Goal: Transaction & Acquisition: Book appointment/travel/reservation

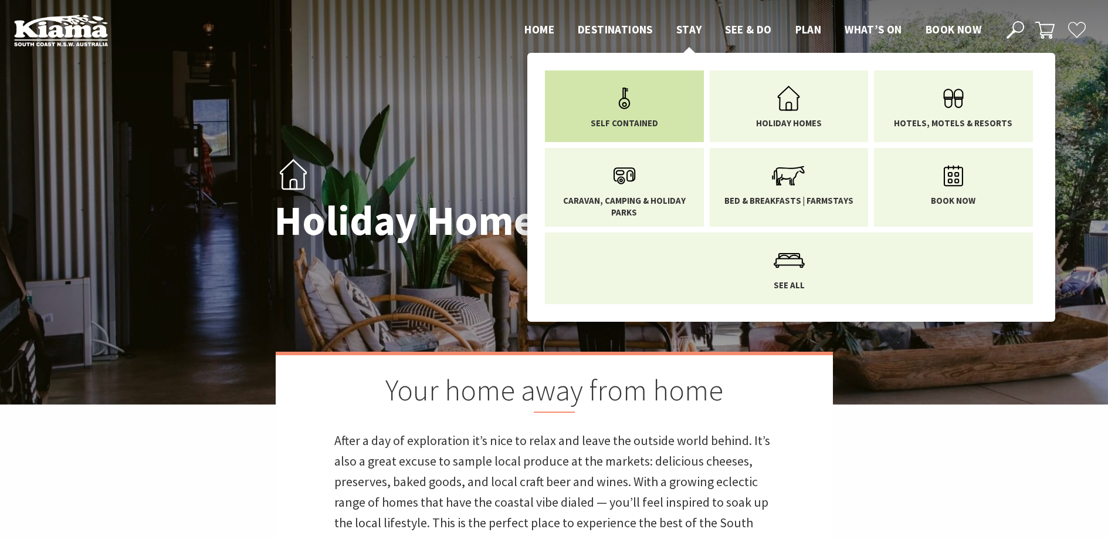
click at [603, 118] on span "Self Contained" at bounding box center [624, 123] width 67 height 12
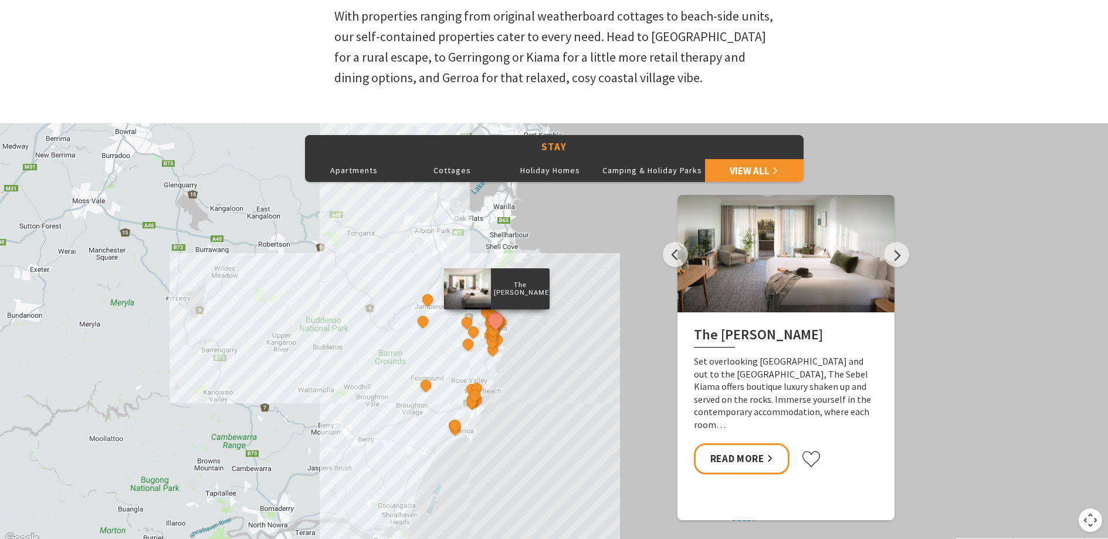
scroll to position [444, 0]
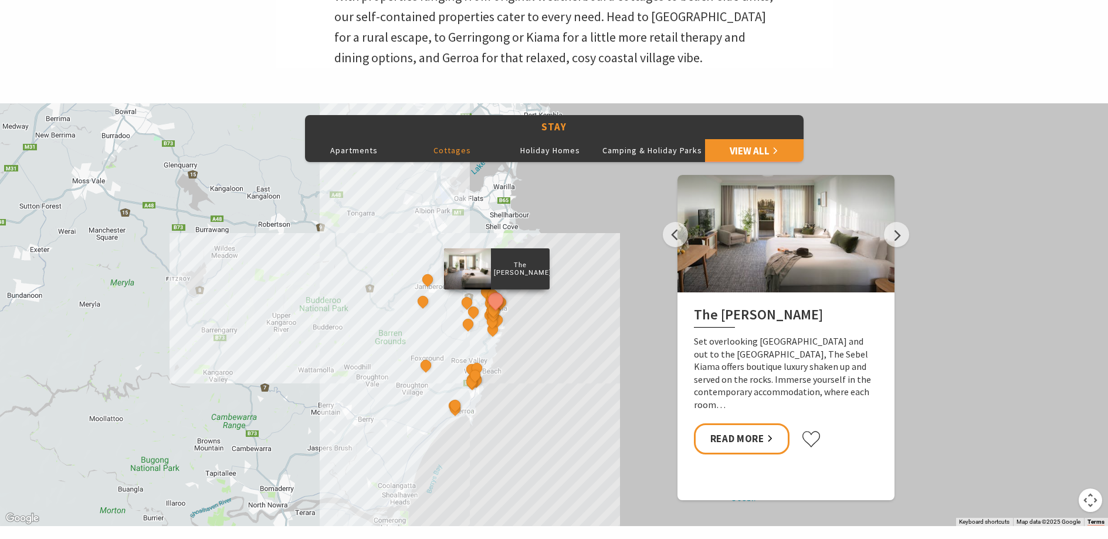
click at [451, 148] on button "Cottages" at bounding box center [452, 149] width 99 height 23
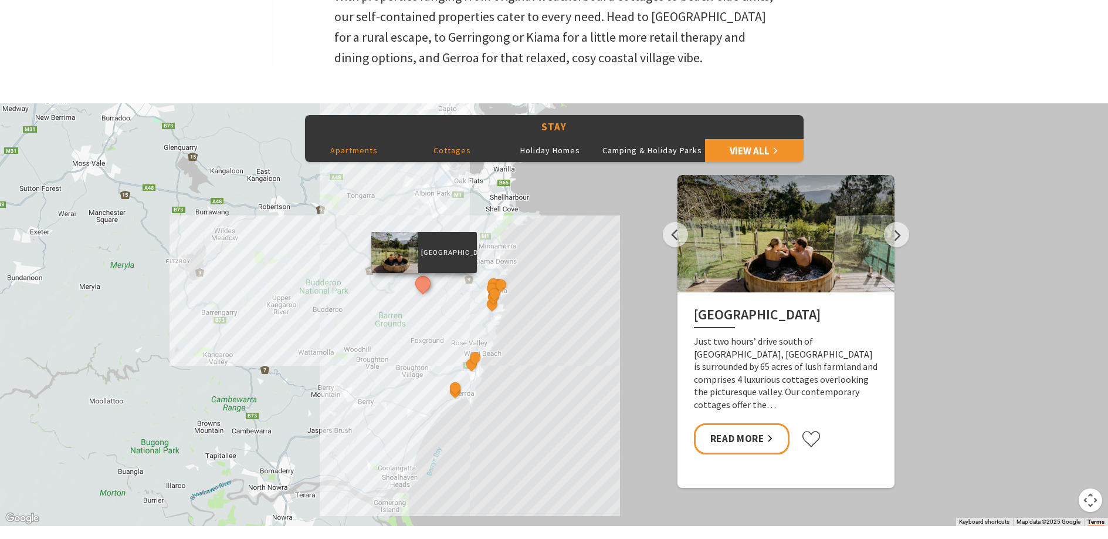
click at [354, 147] on button "Apartments" at bounding box center [354, 149] width 99 height 23
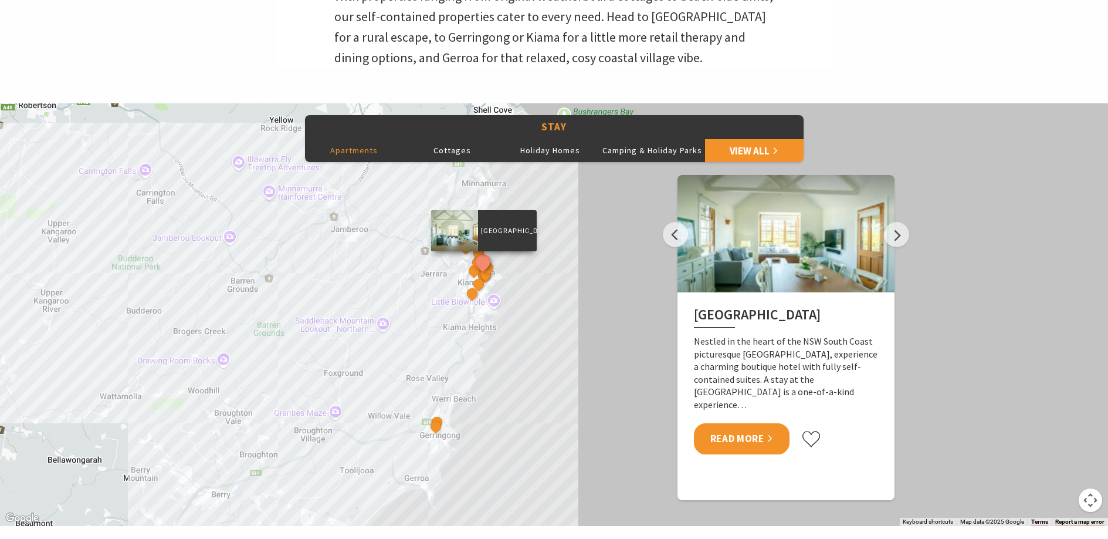
click at [747, 442] on link "Read More" at bounding box center [742, 438] width 96 height 31
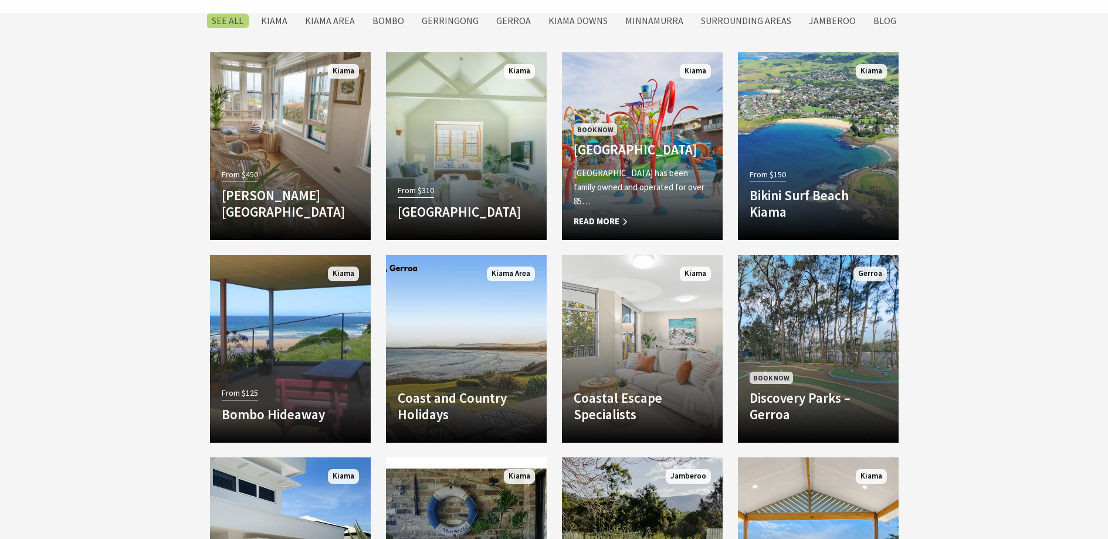
scroll to position [990, 0]
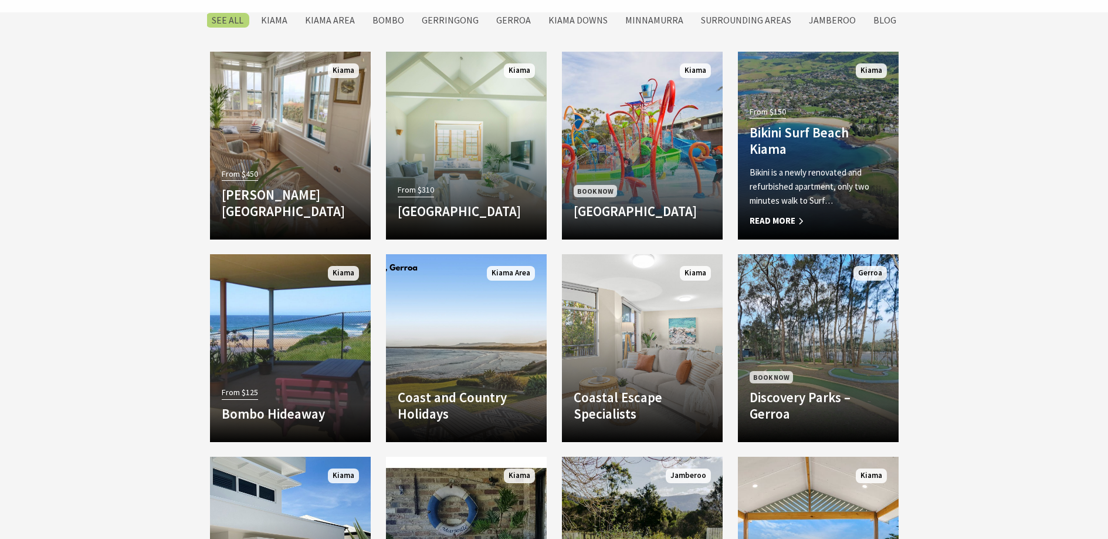
click at [830, 175] on p "Bikini is a newly renovated and refurbished apartment, only two minutes walk to…" at bounding box center [818, 186] width 137 height 42
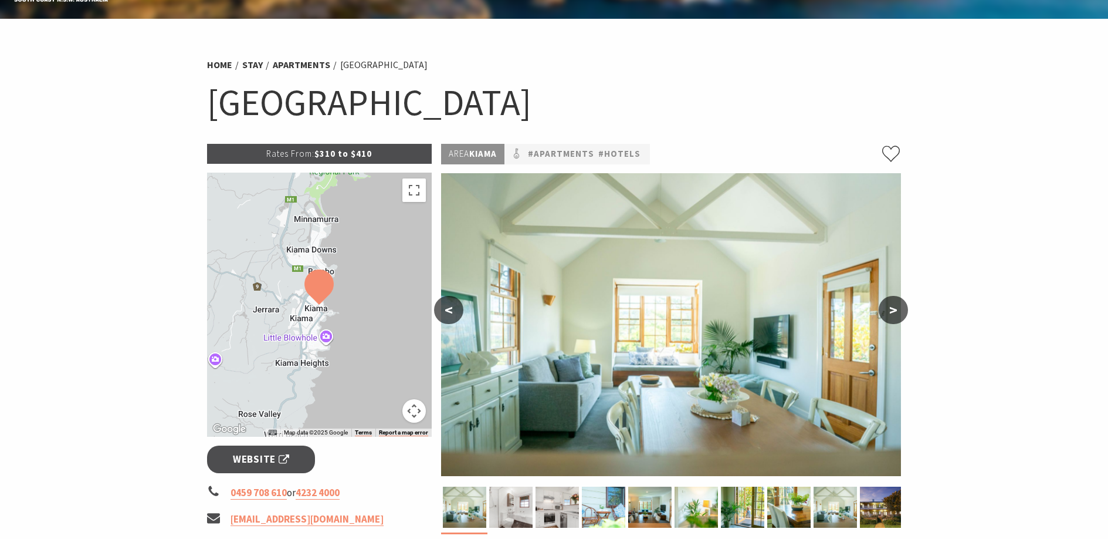
scroll to position [99, 0]
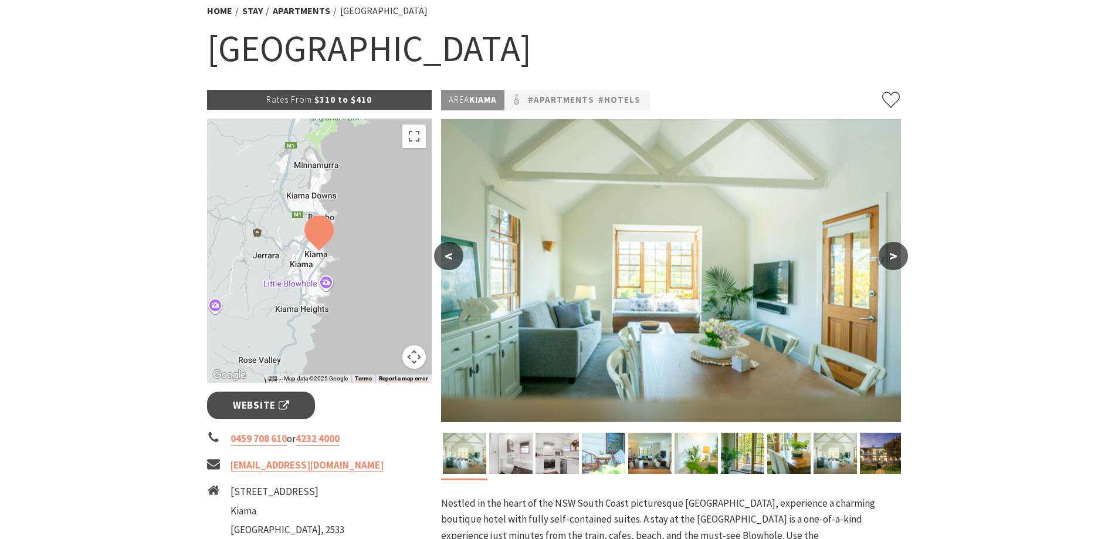
click at [895, 255] on button ">" at bounding box center [893, 256] width 29 height 28
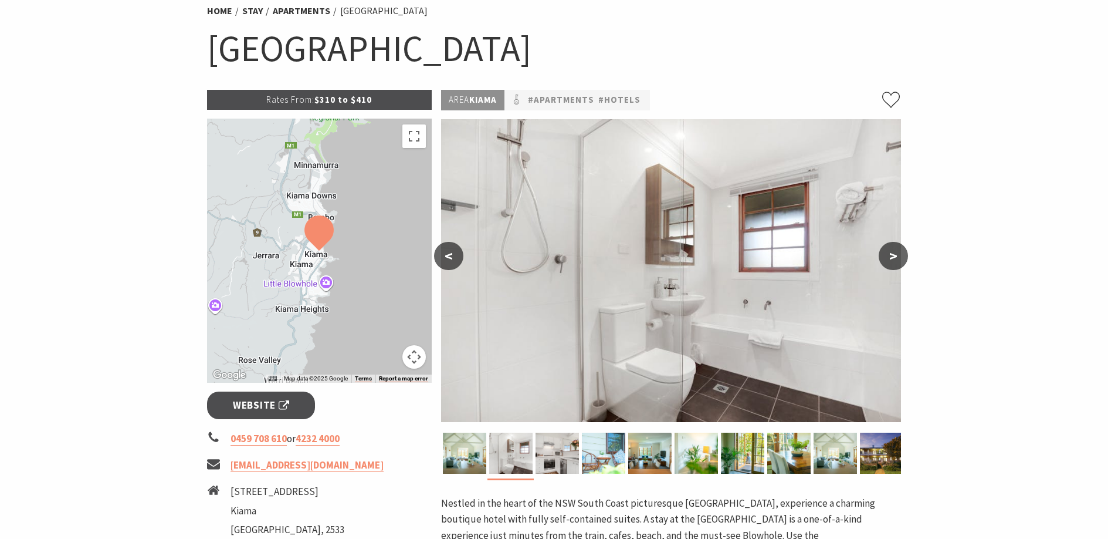
click at [895, 255] on button ">" at bounding box center [893, 256] width 29 height 28
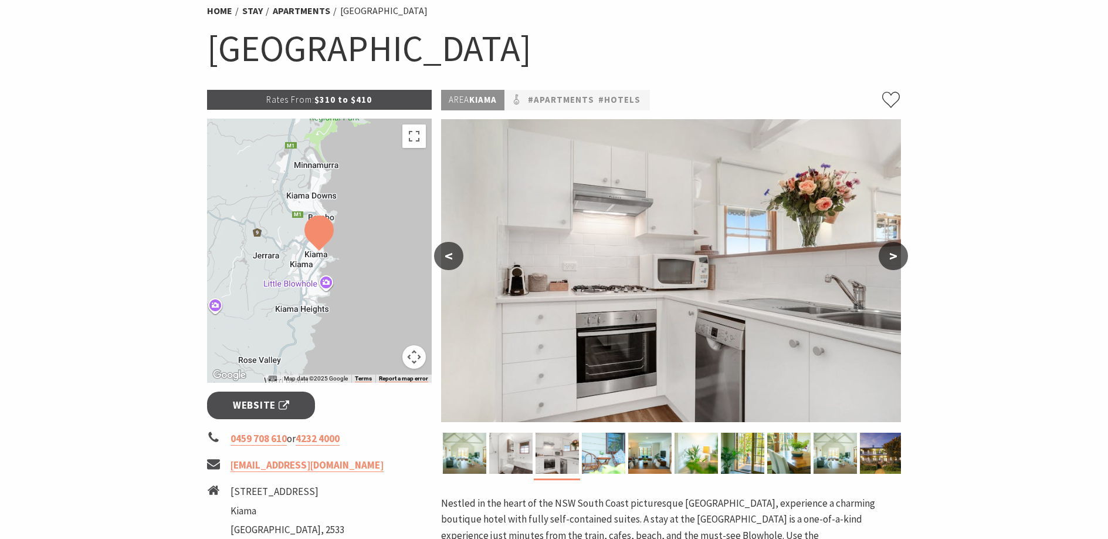
click at [895, 255] on button ">" at bounding box center [893, 256] width 29 height 28
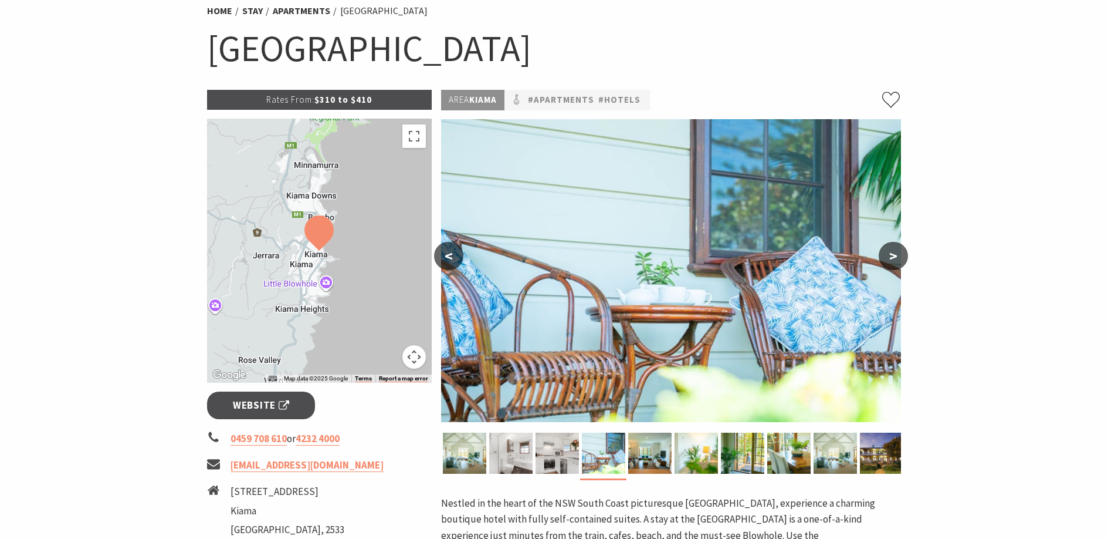
click at [895, 255] on button ">" at bounding box center [893, 256] width 29 height 28
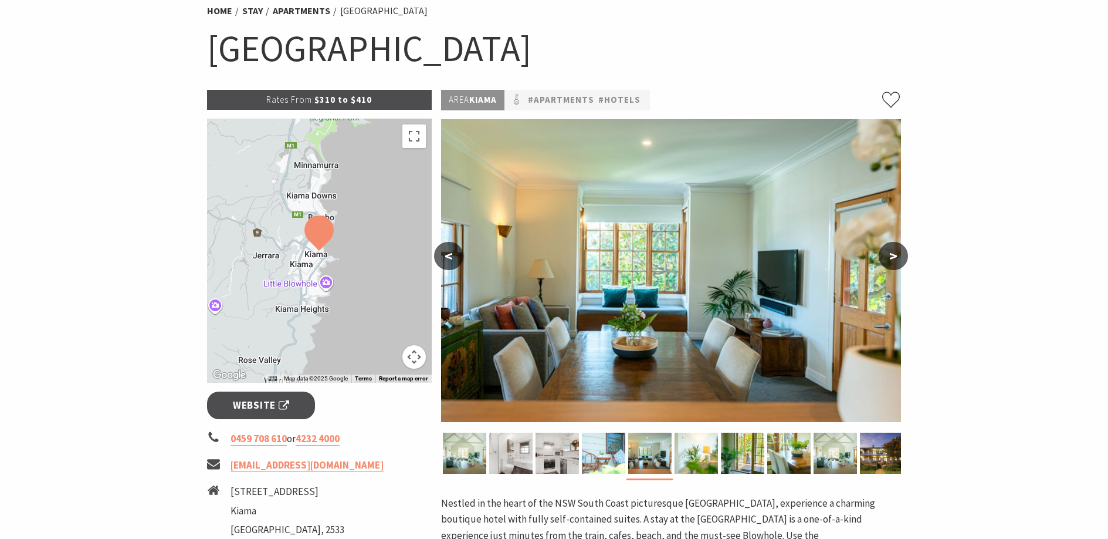
click at [895, 255] on button ">" at bounding box center [893, 256] width 29 height 28
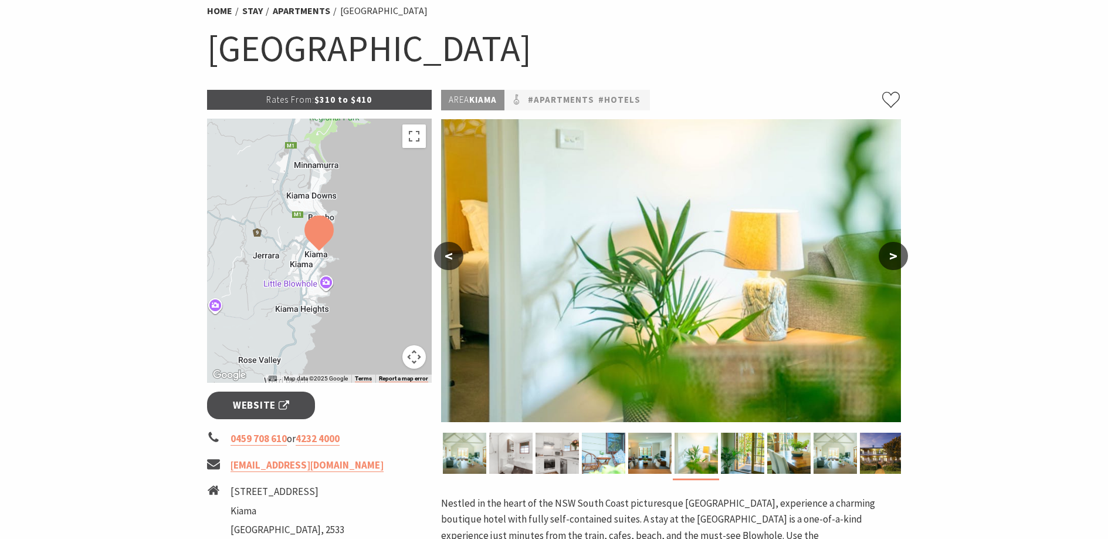
click at [895, 255] on button ">" at bounding box center [893, 256] width 29 height 28
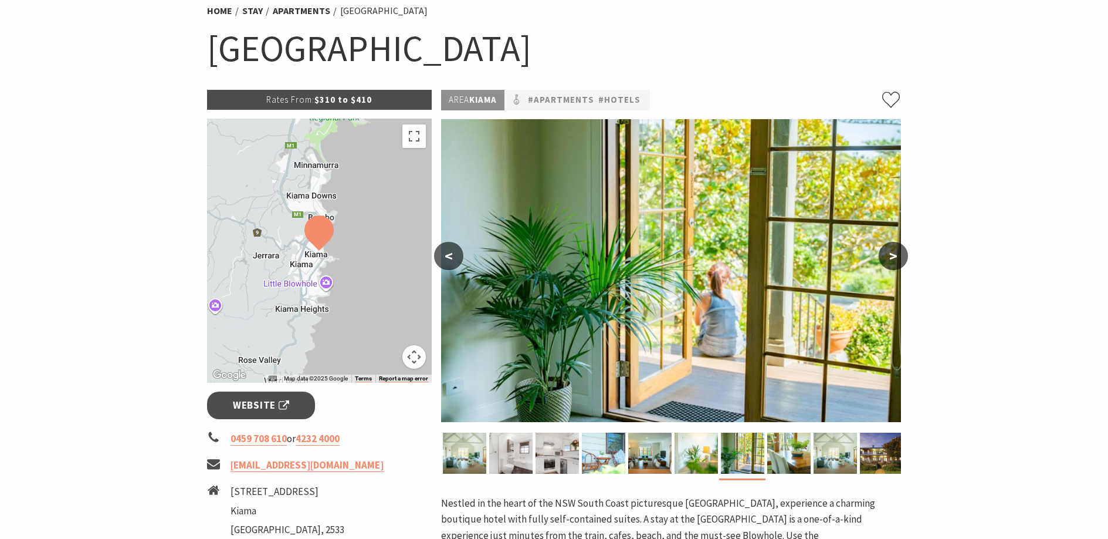
click at [895, 255] on button ">" at bounding box center [893, 256] width 29 height 28
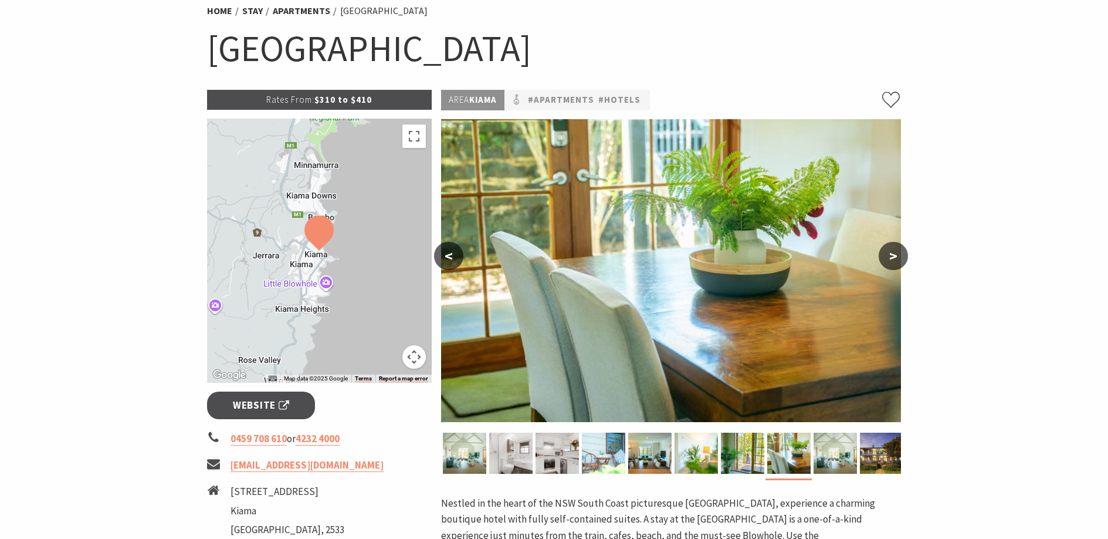
click at [895, 255] on button ">" at bounding box center [893, 256] width 29 height 28
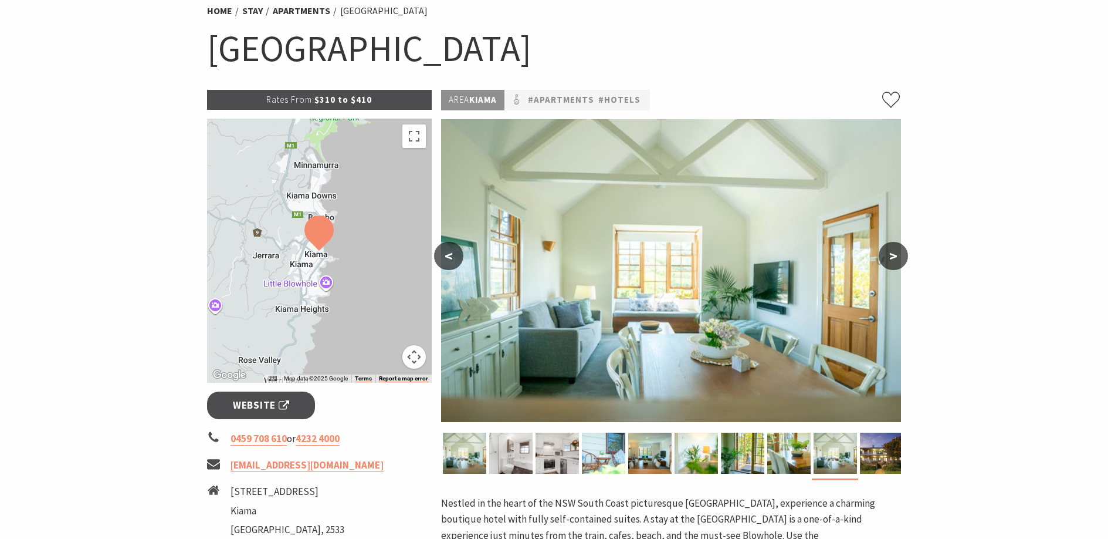
click at [895, 255] on button ">" at bounding box center [893, 256] width 29 height 28
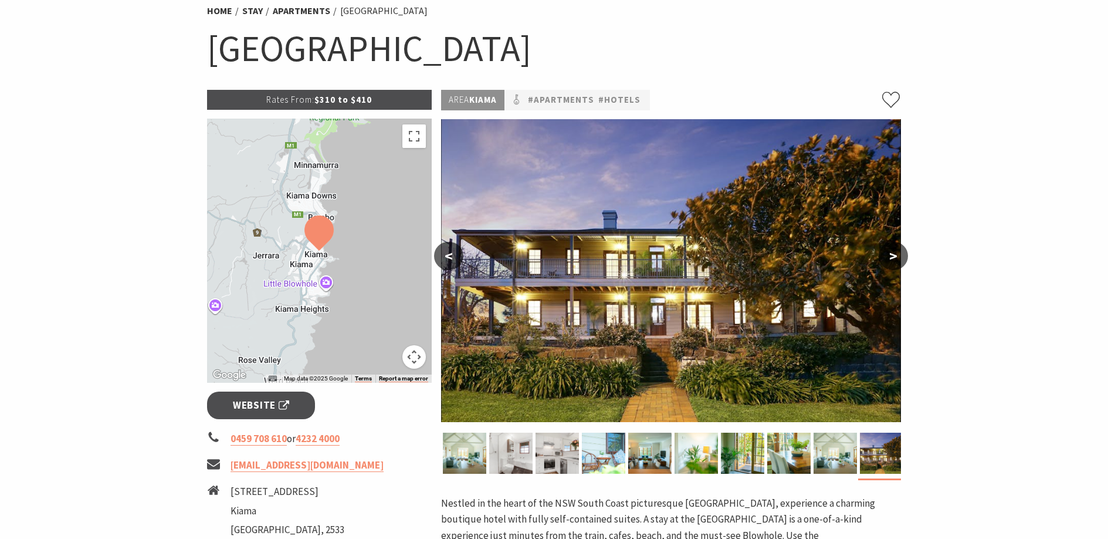
click at [895, 255] on button ">" at bounding box center [893, 256] width 29 height 28
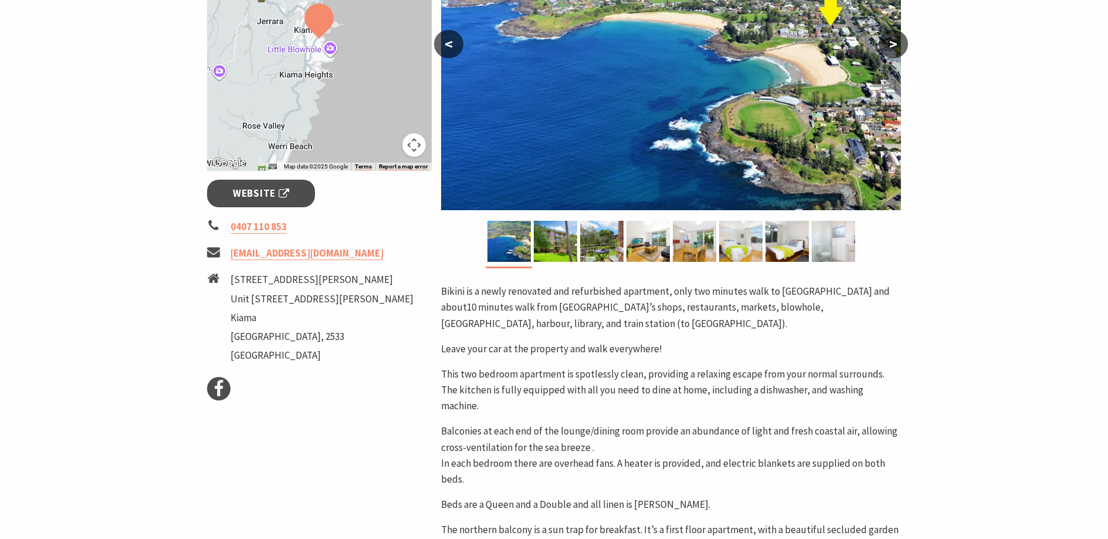
scroll to position [185, 0]
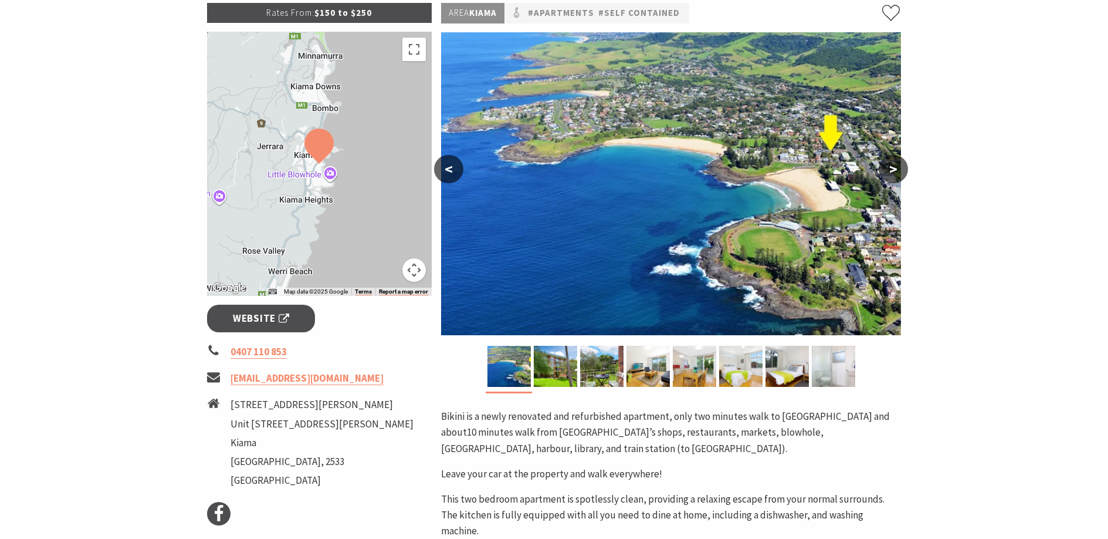
click at [893, 167] on button ">" at bounding box center [893, 169] width 29 height 28
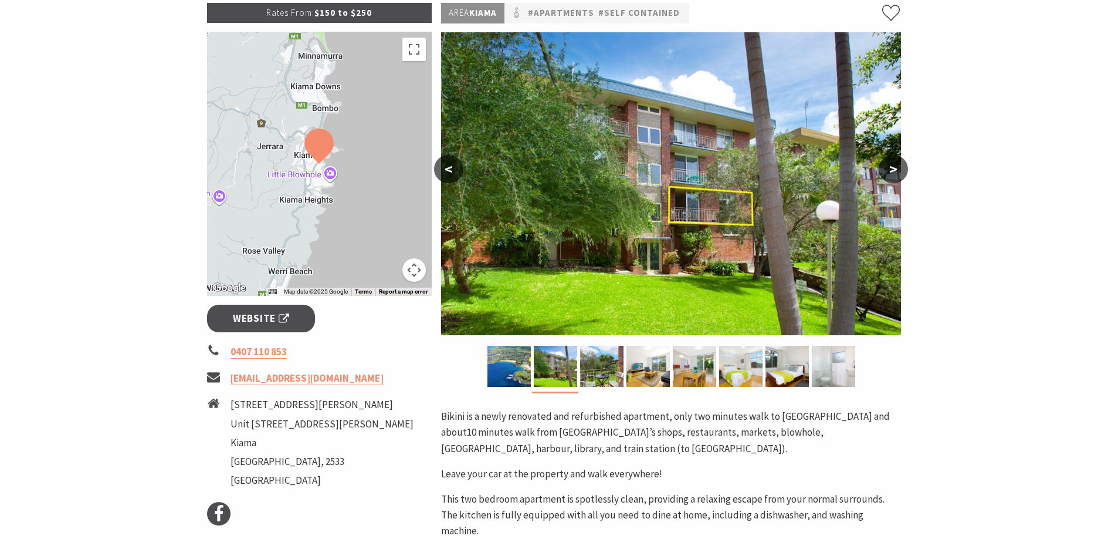
click at [893, 167] on button ">" at bounding box center [893, 169] width 29 height 28
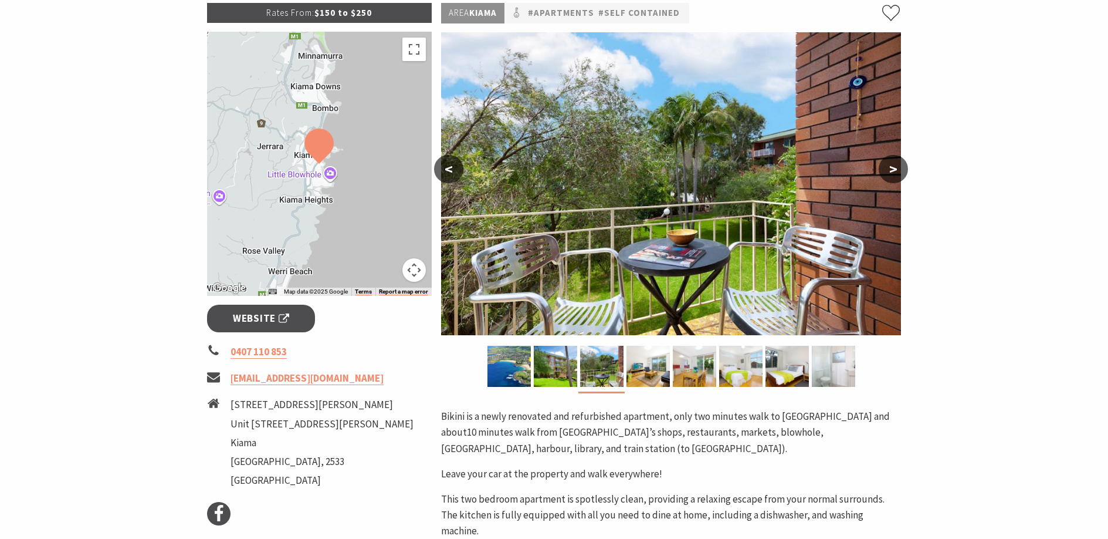
click at [893, 167] on button ">" at bounding box center [893, 169] width 29 height 28
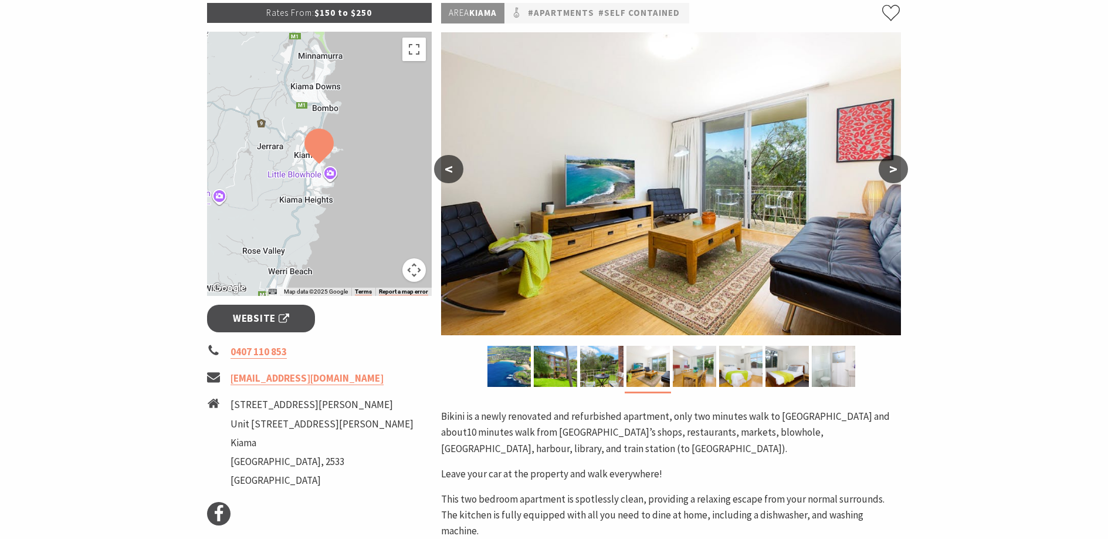
click at [893, 167] on button ">" at bounding box center [893, 169] width 29 height 28
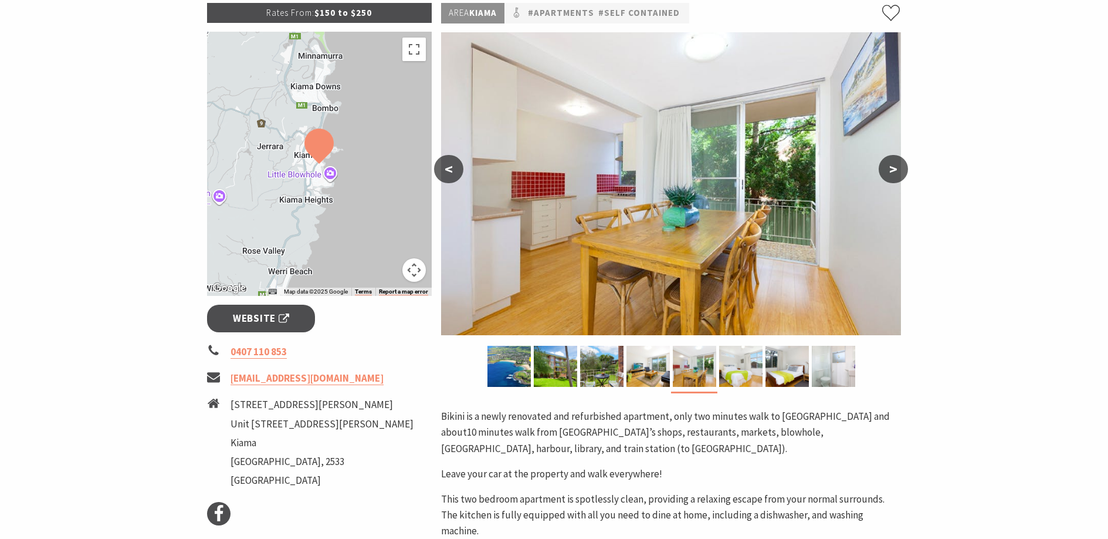
click at [893, 167] on button ">" at bounding box center [893, 169] width 29 height 28
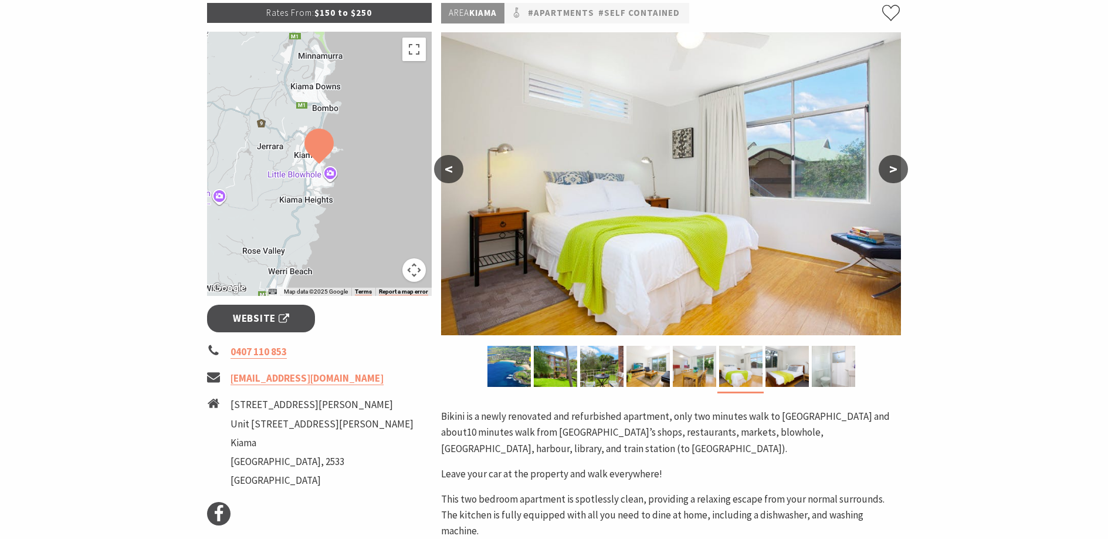
click at [893, 167] on button ">" at bounding box center [893, 169] width 29 height 28
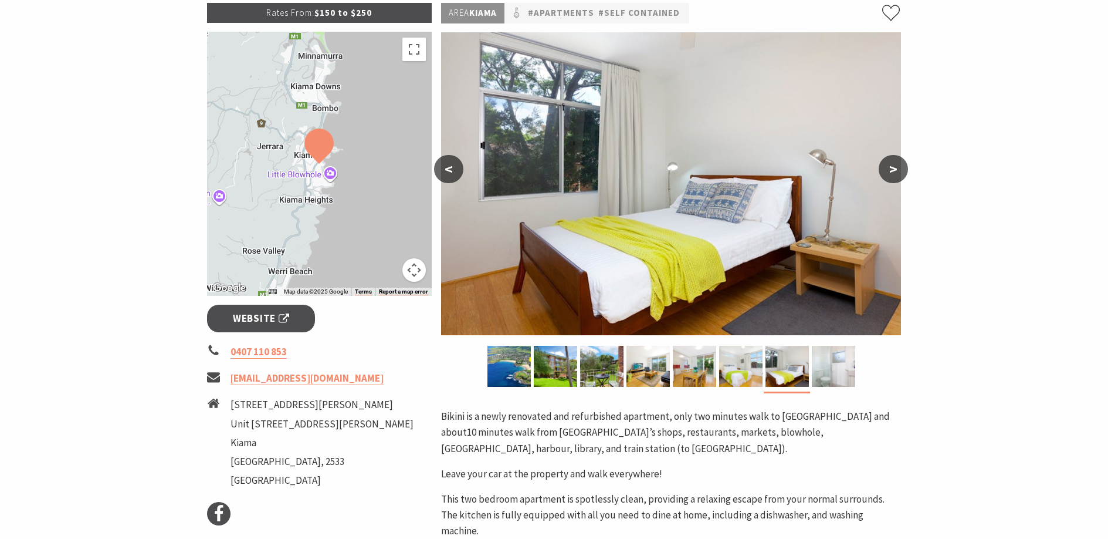
click at [893, 167] on button ">" at bounding box center [893, 169] width 29 height 28
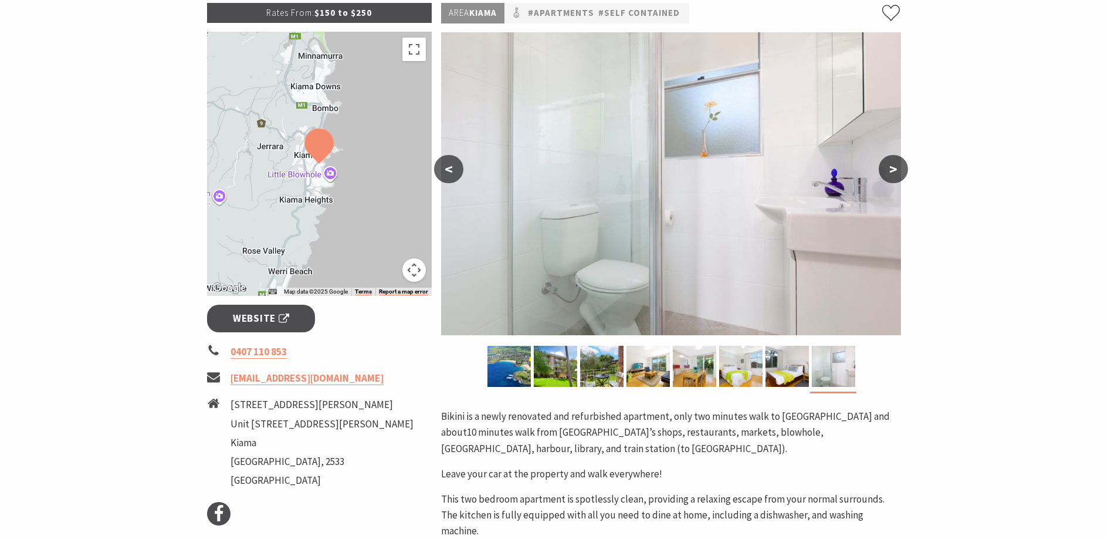
click at [893, 167] on button ">" at bounding box center [893, 169] width 29 height 28
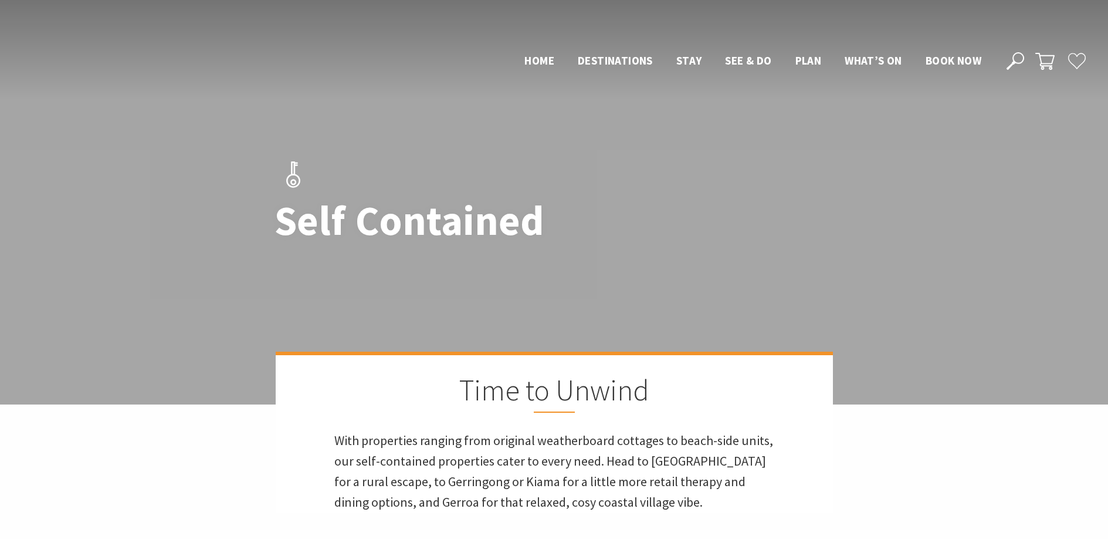
scroll to position [1412, 0]
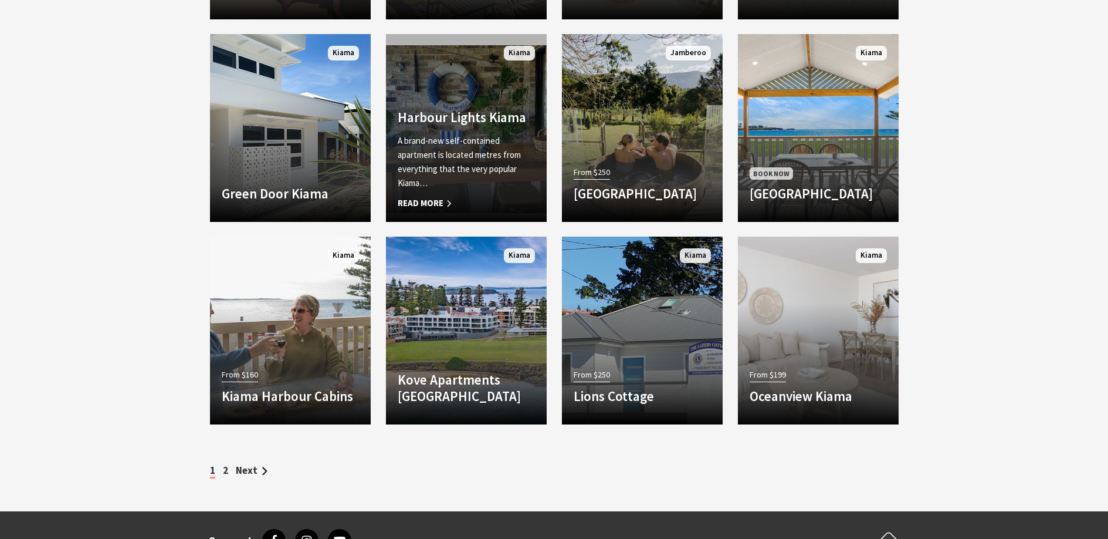
click at [450, 163] on p "A brand-new self-contained apartment is located metres from everything that the…" at bounding box center [466, 162] width 137 height 56
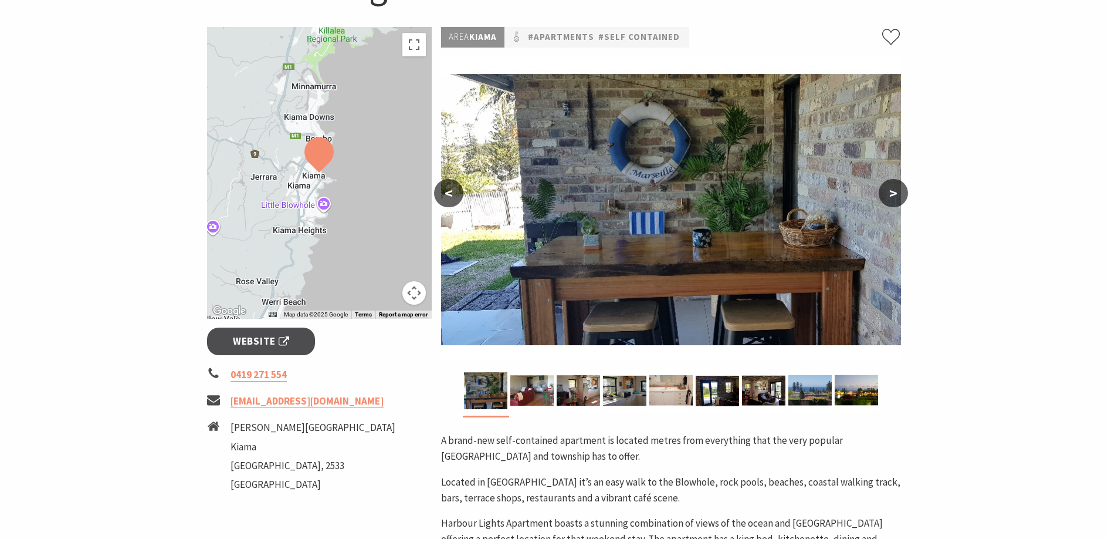
scroll to position [161, 0]
click at [893, 191] on button ">" at bounding box center [893, 194] width 29 height 28
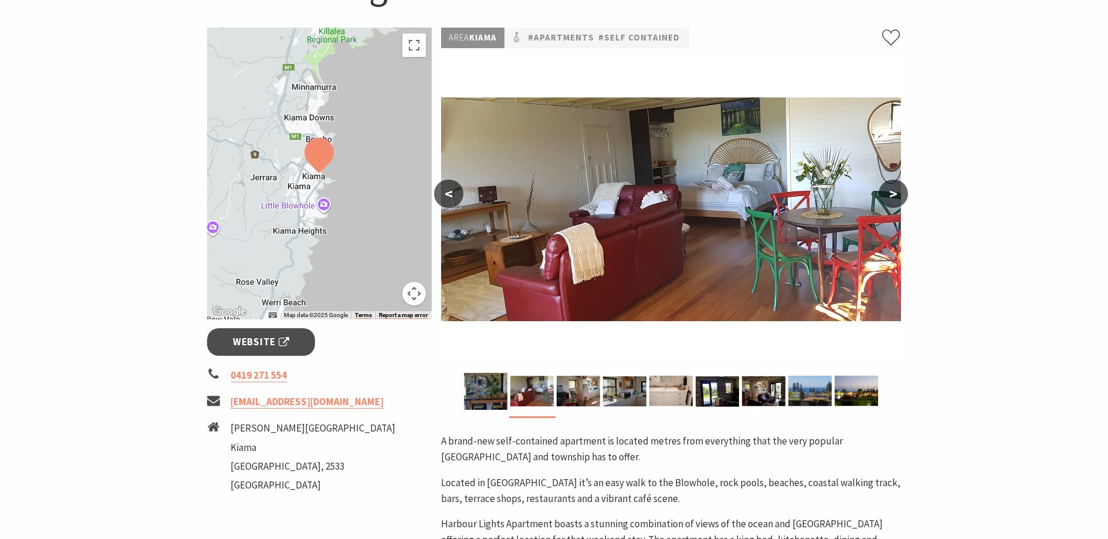
click at [893, 191] on button ">" at bounding box center [893, 194] width 29 height 28
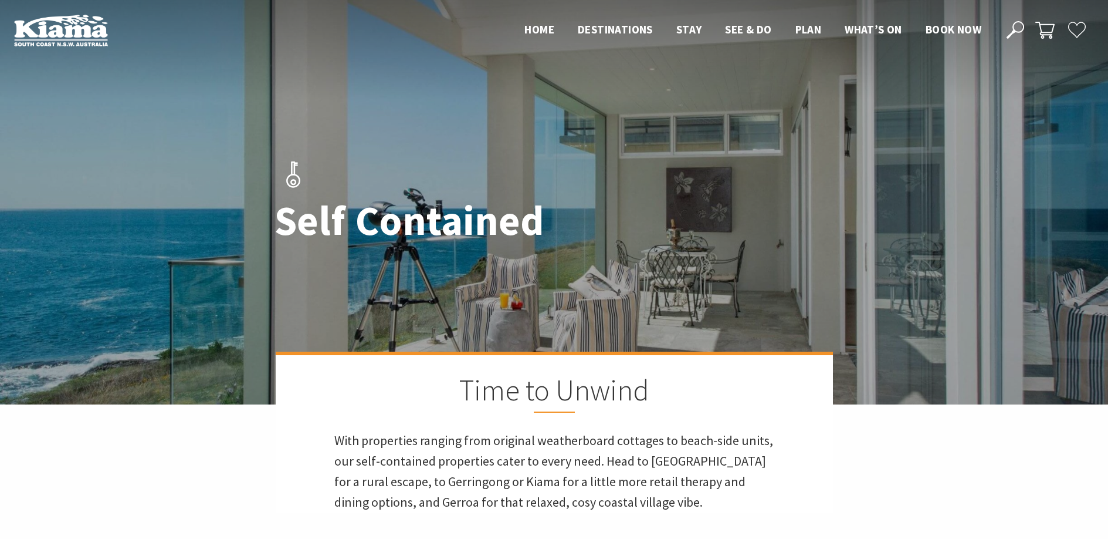
scroll to position [1412, 0]
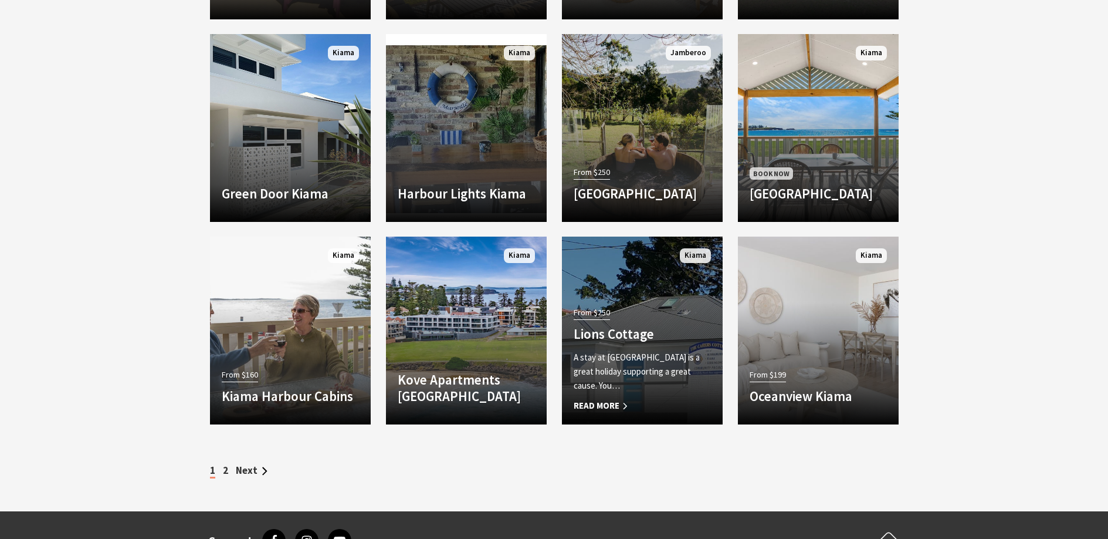
click at [656, 313] on div "From $250 Lions Cottage A stay at Lions Cottage is a great holiday supporting a…" at bounding box center [642, 358] width 161 height 109
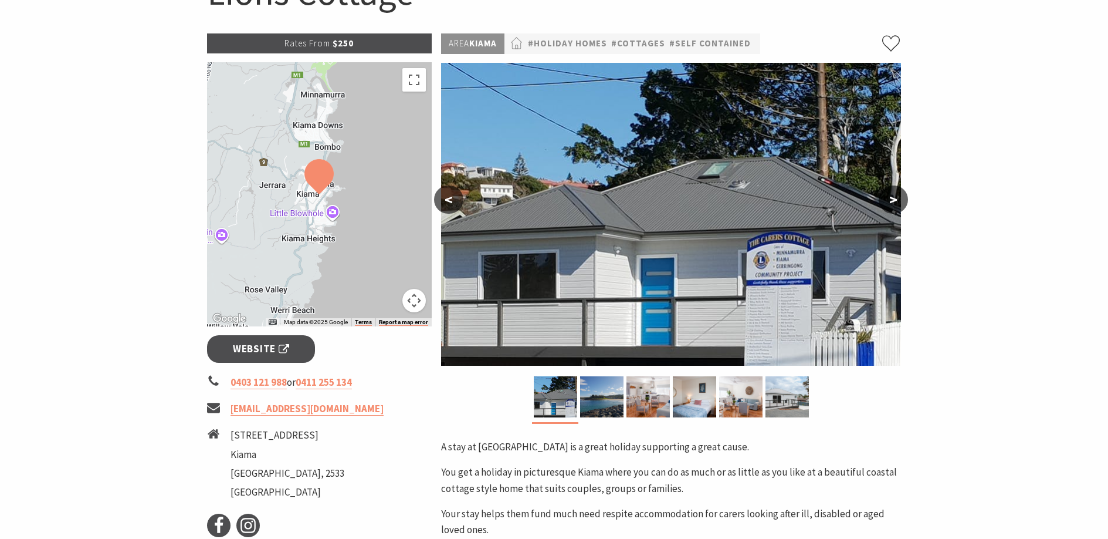
scroll to position [153, 0]
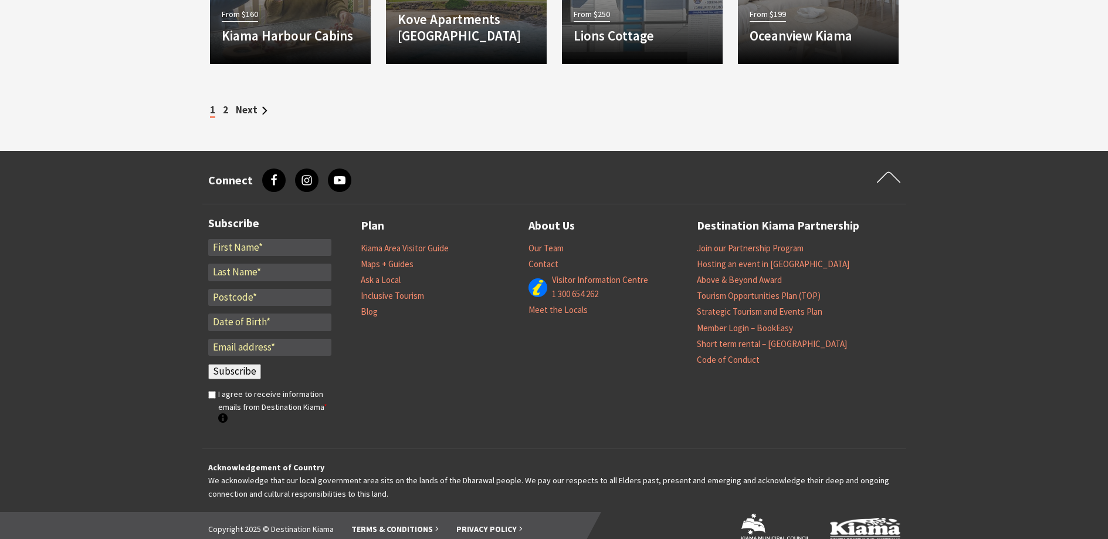
scroll to position [1188, 0]
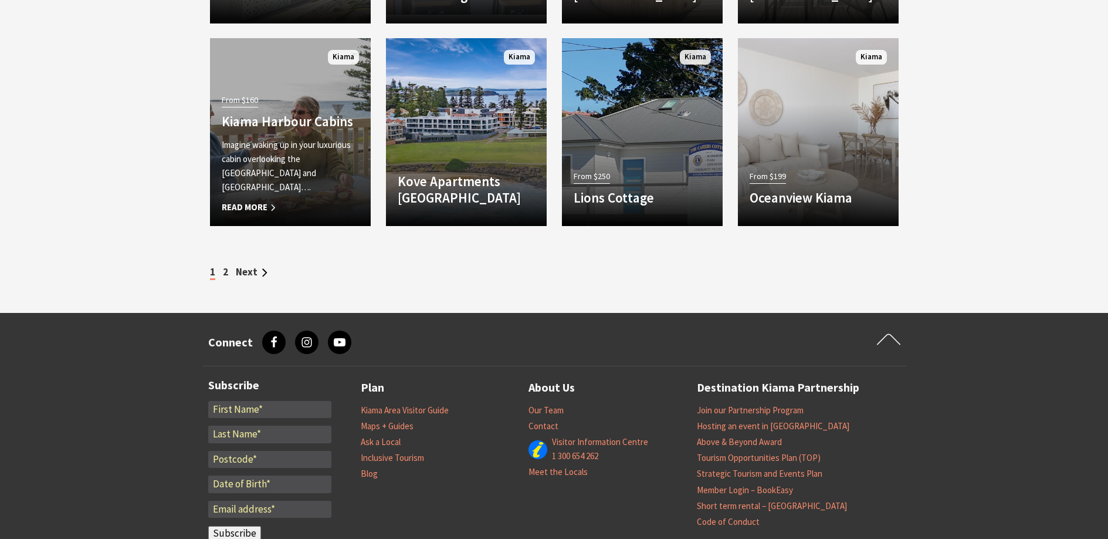
click at [277, 184] on p "Imagine waking up in your luxurious cabin overlooking the Pacific Ocean and Kia…" at bounding box center [290, 166] width 137 height 56
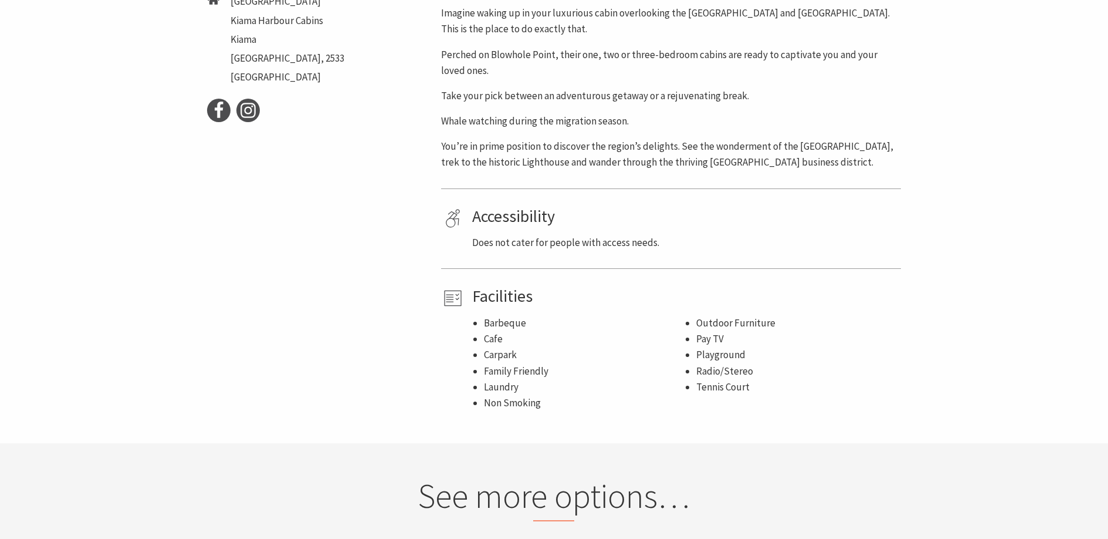
scroll to position [187, 0]
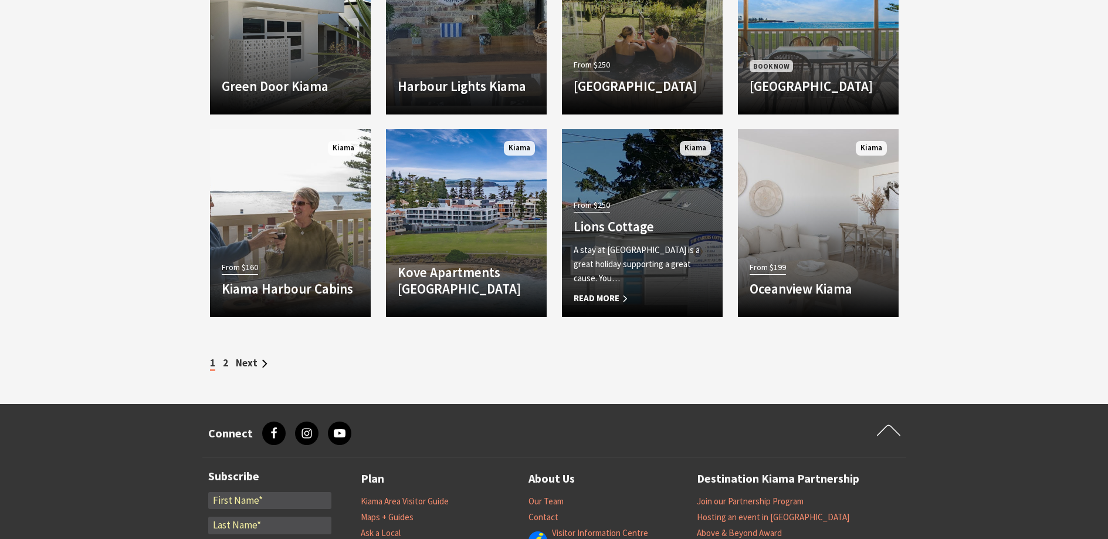
scroll to position [1525, 0]
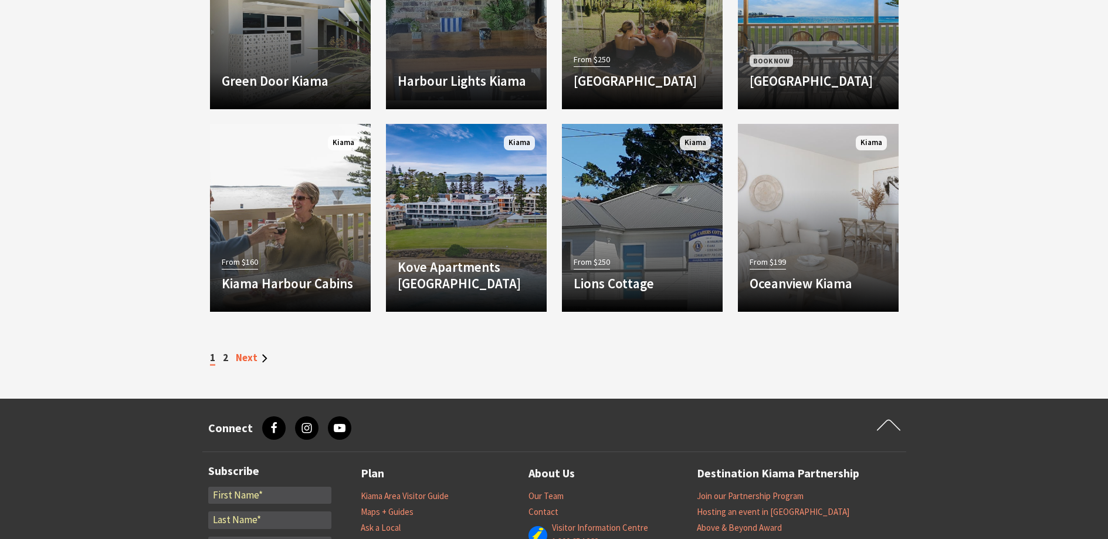
click at [256, 354] on link "Next" at bounding box center [252, 357] width 32 height 13
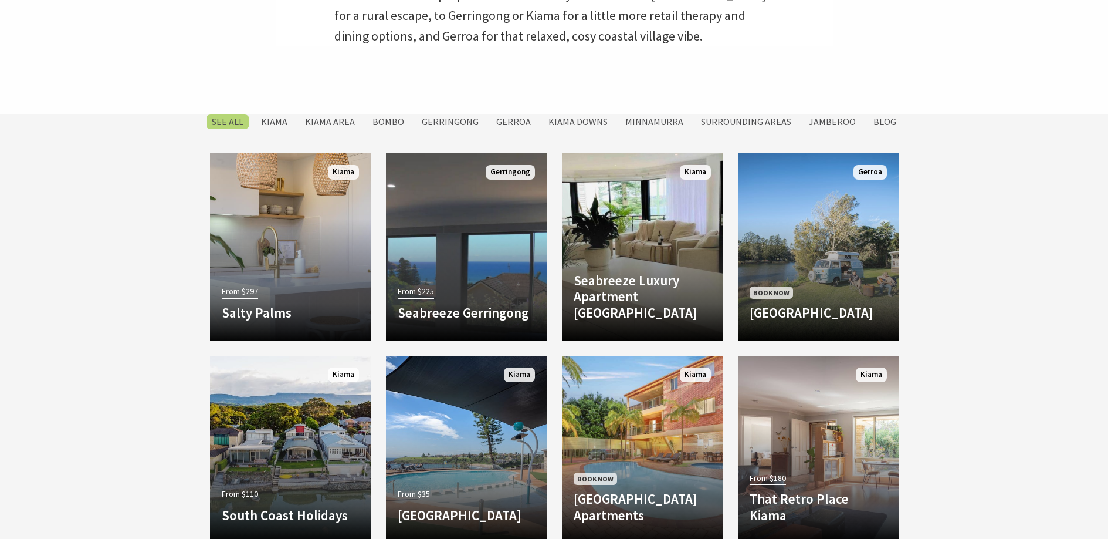
scroll to position [477, 0]
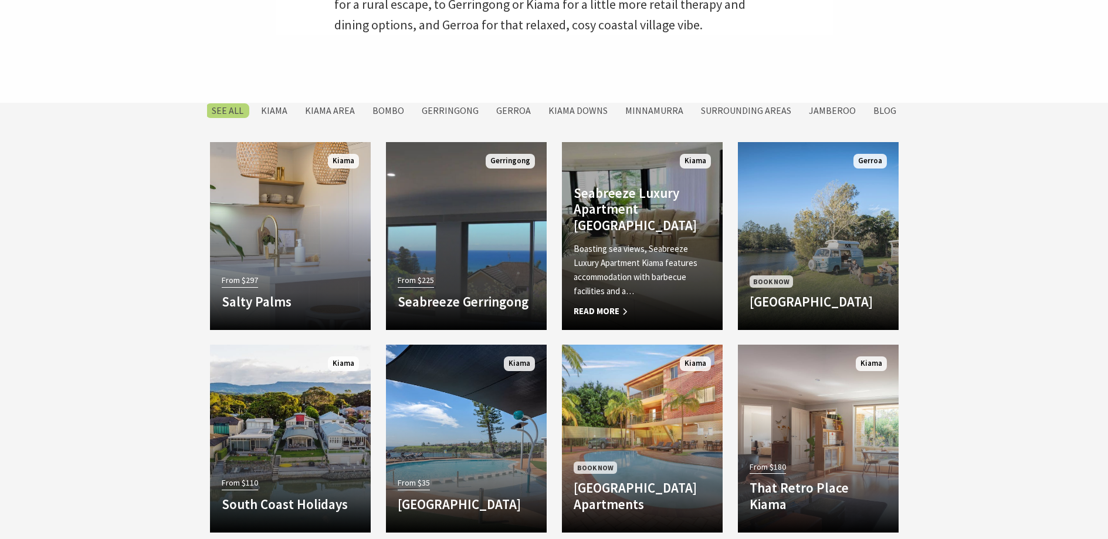
click at [609, 309] on span "Read More" at bounding box center [642, 311] width 137 height 14
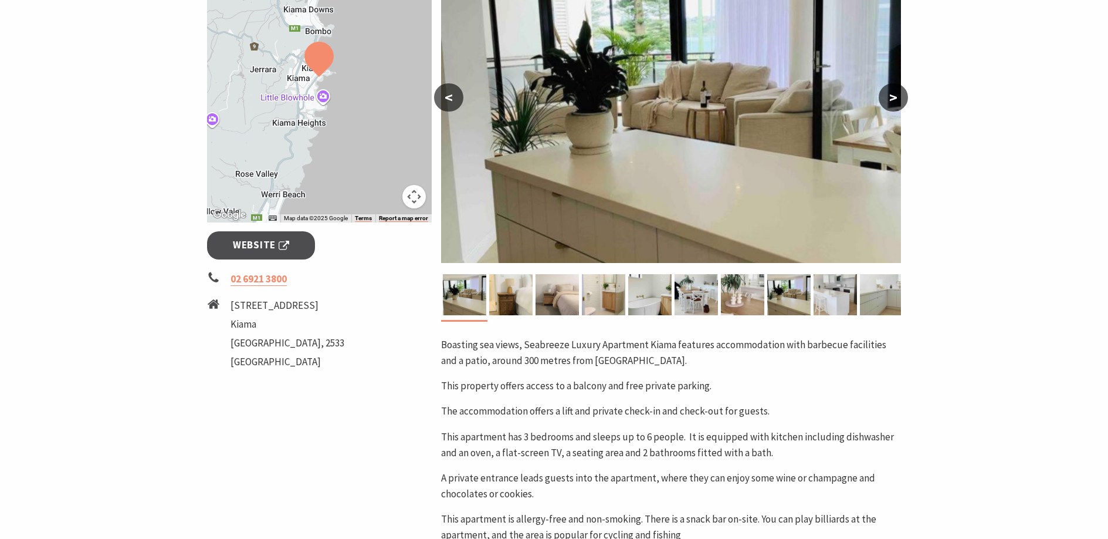
scroll to position [309, 0]
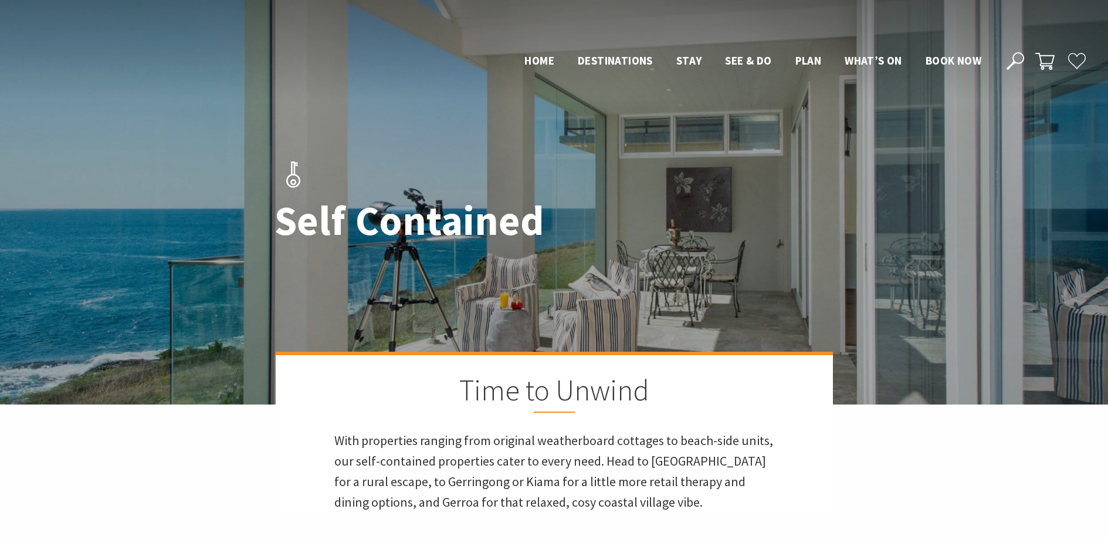
scroll to position [477, 0]
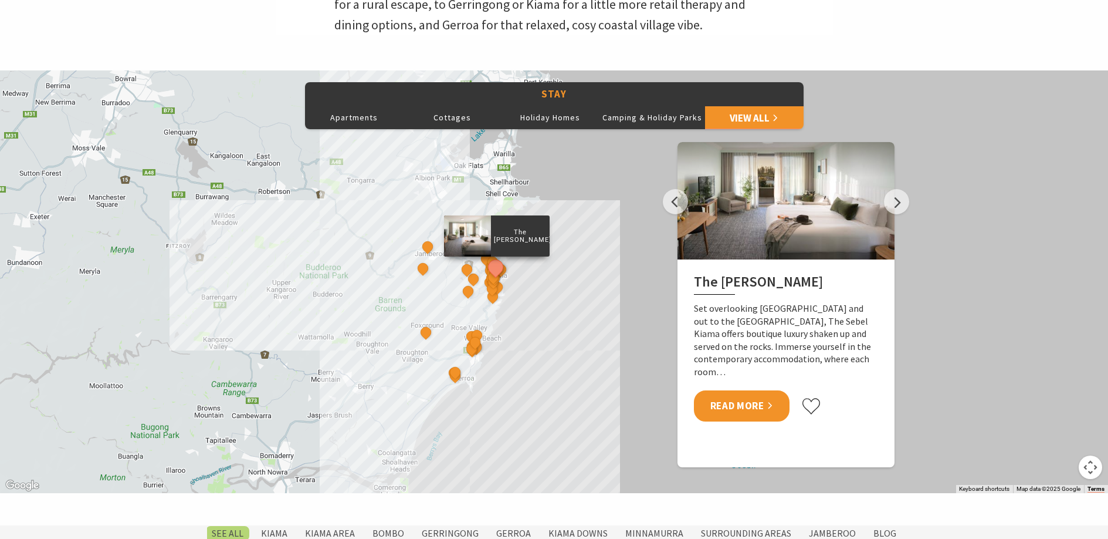
click at [744, 392] on link "Read More" at bounding box center [742, 405] width 96 height 31
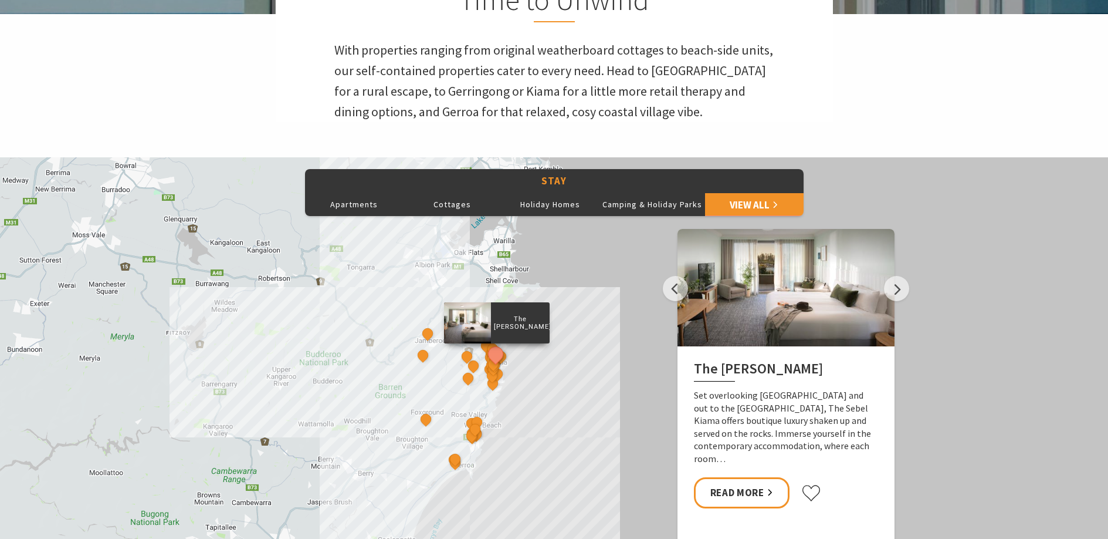
scroll to position [388, 0]
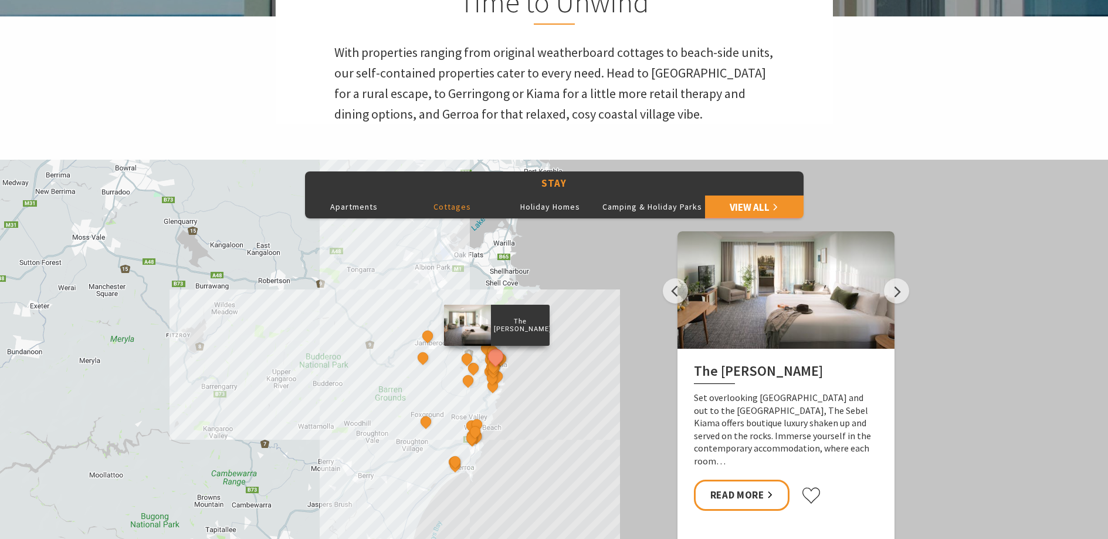
click at [447, 208] on button "Cottages" at bounding box center [452, 206] width 99 height 23
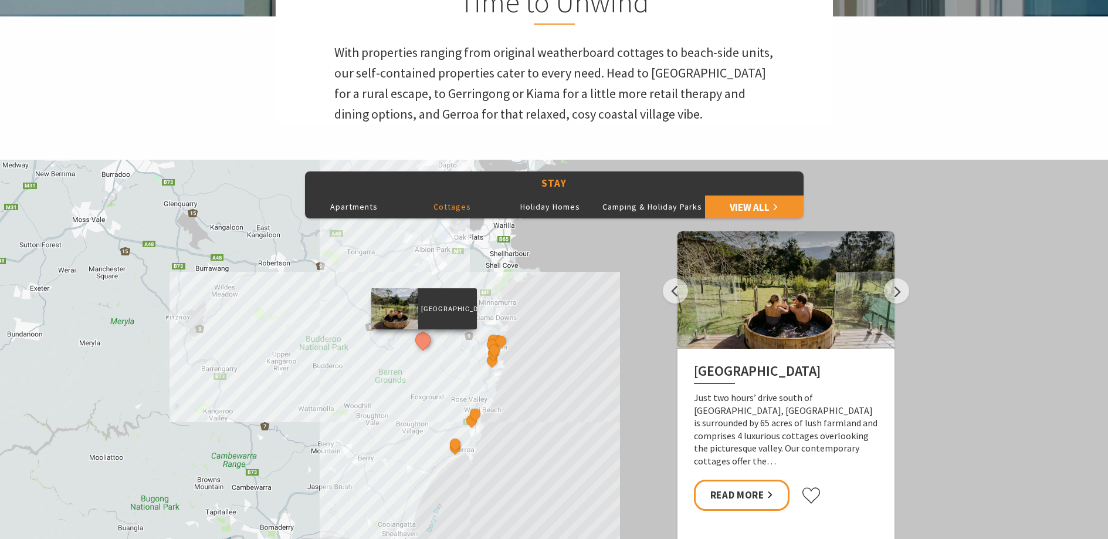
click at [456, 307] on p "[GEOGRAPHIC_DATA]" at bounding box center [447, 308] width 59 height 11
click at [756, 498] on link "Read More" at bounding box center [742, 494] width 96 height 31
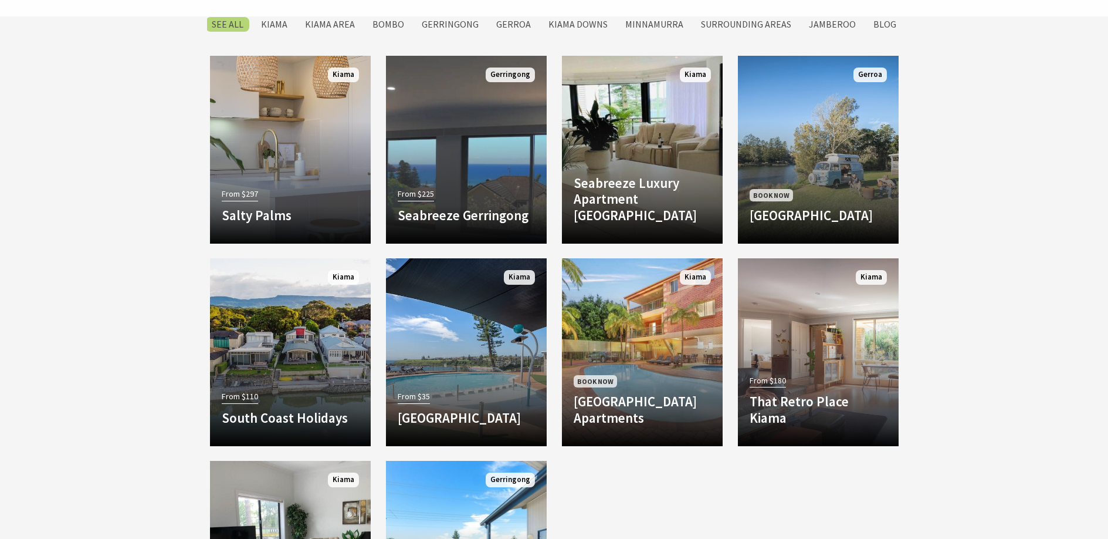
scroll to position [988, 0]
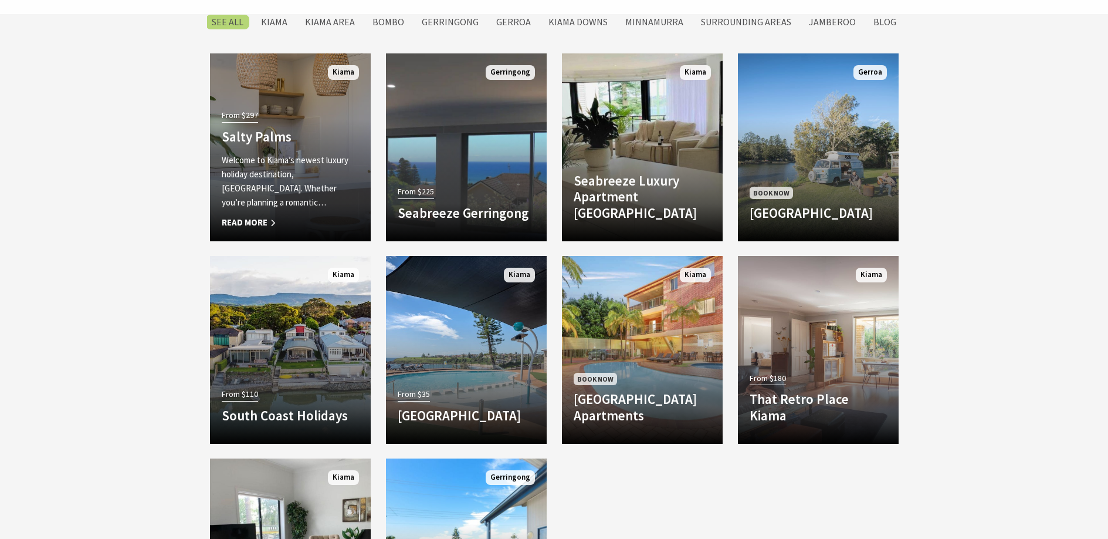
click at [266, 147] on div "From $297 Salty Palms Welcome to Kiama’s newest luxury holiday destination, Sal…" at bounding box center [290, 168] width 161 height 123
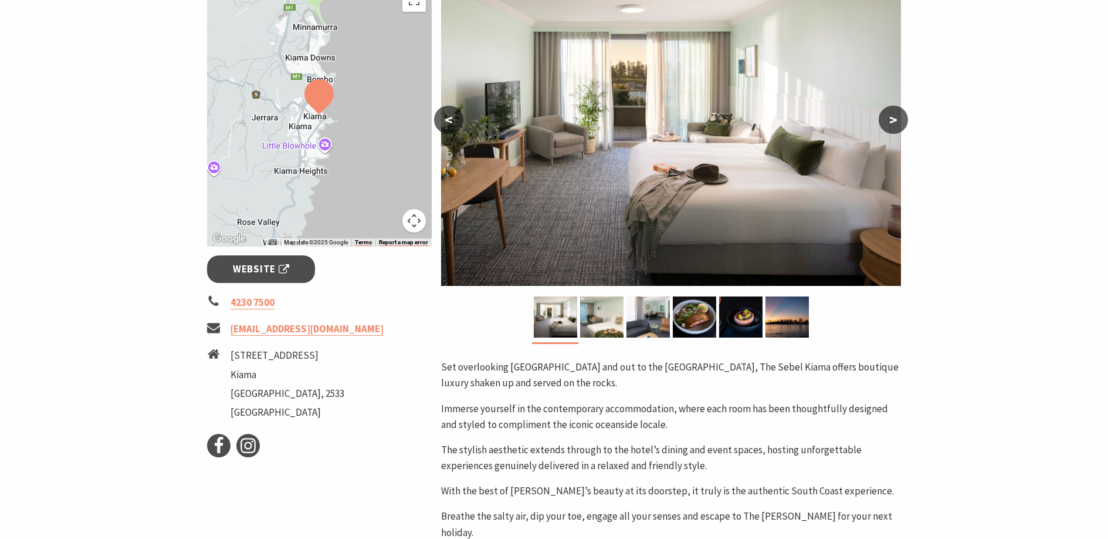
scroll to position [225, 0]
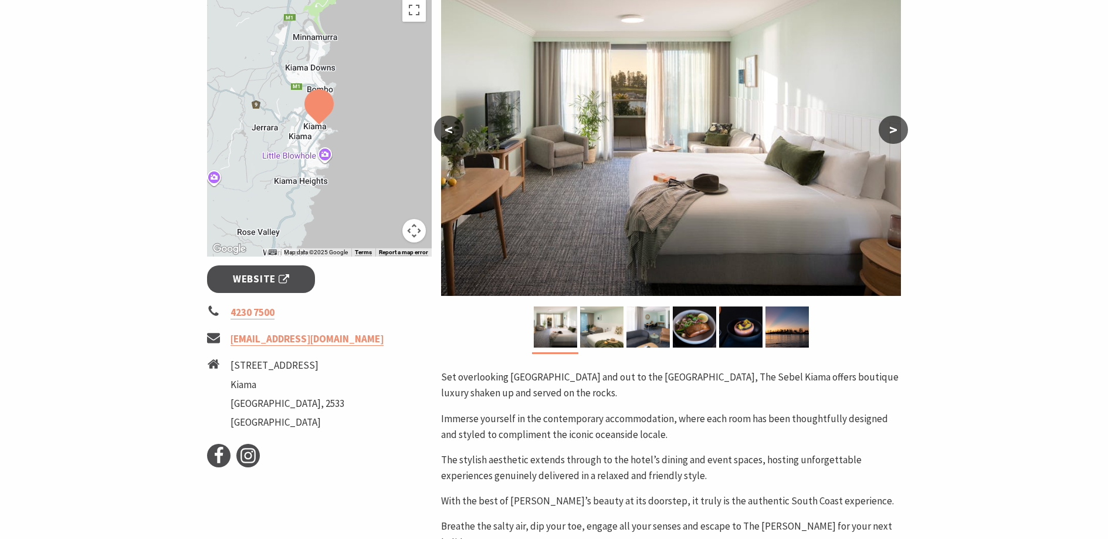
click at [893, 127] on button ">" at bounding box center [893, 130] width 29 height 28
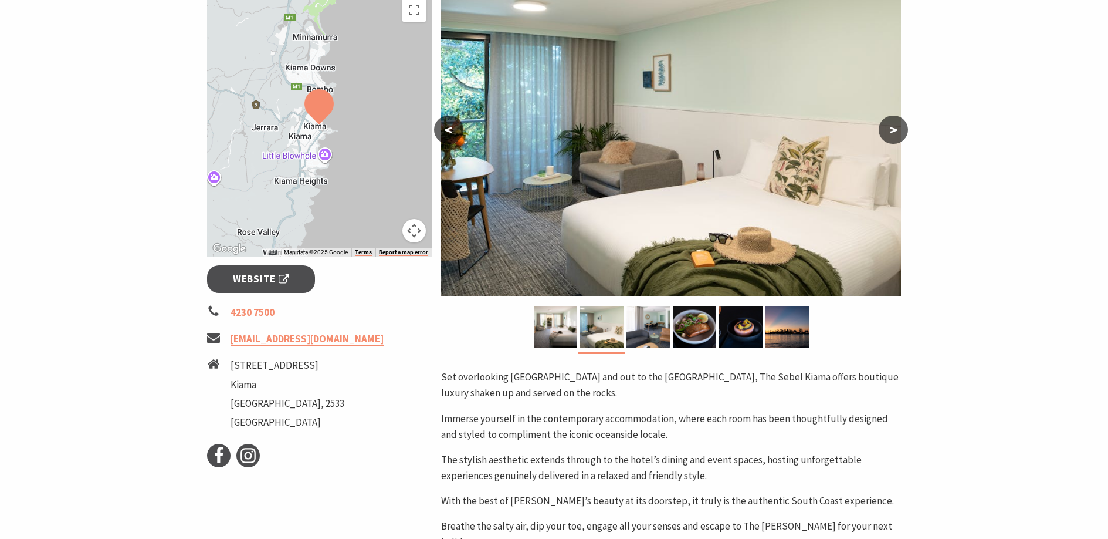
click at [893, 127] on button ">" at bounding box center [893, 130] width 29 height 28
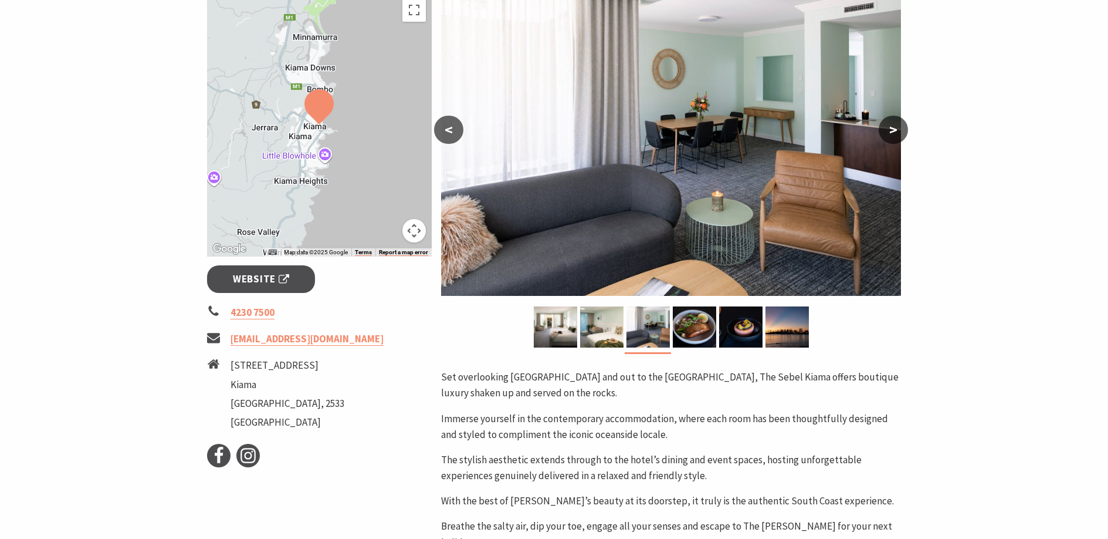
click at [893, 124] on button ">" at bounding box center [893, 130] width 29 height 28
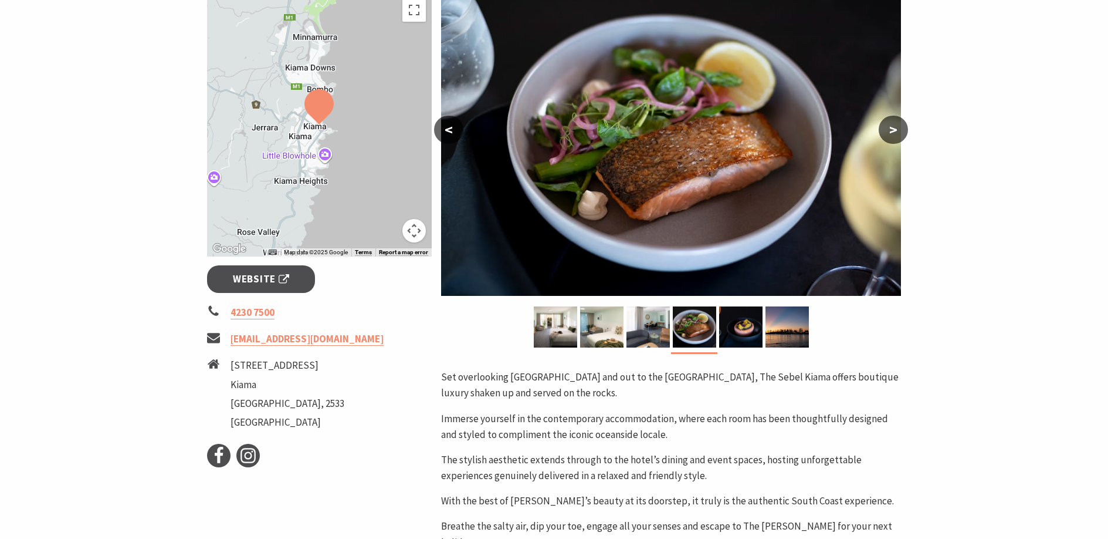
click at [893, 126] on button ">" at bounding box center [893, 130] width 29 height 28
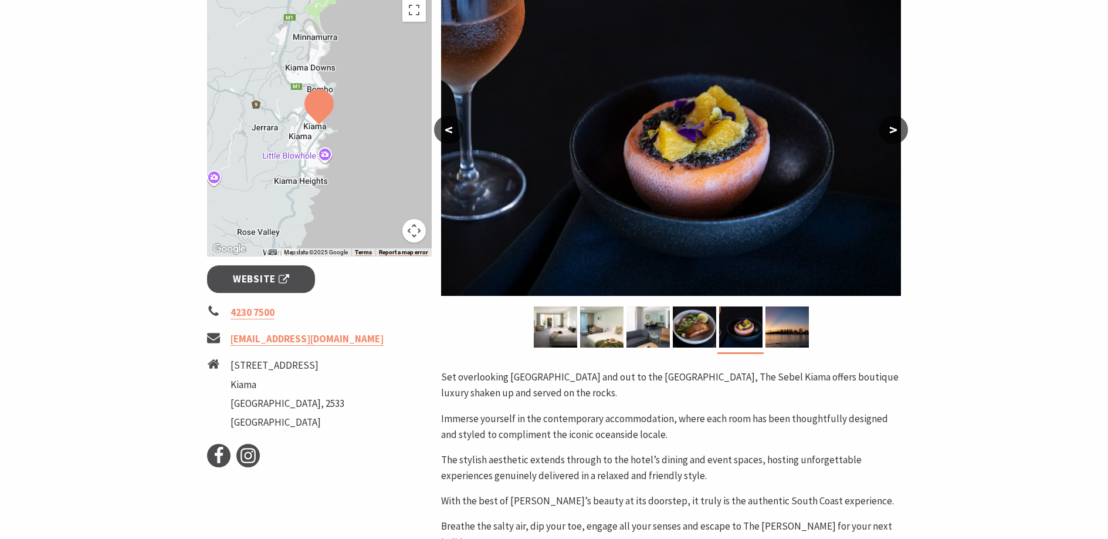
click at [893, 126] on button ">" at bounding box center [893, 130] width 29 height 28
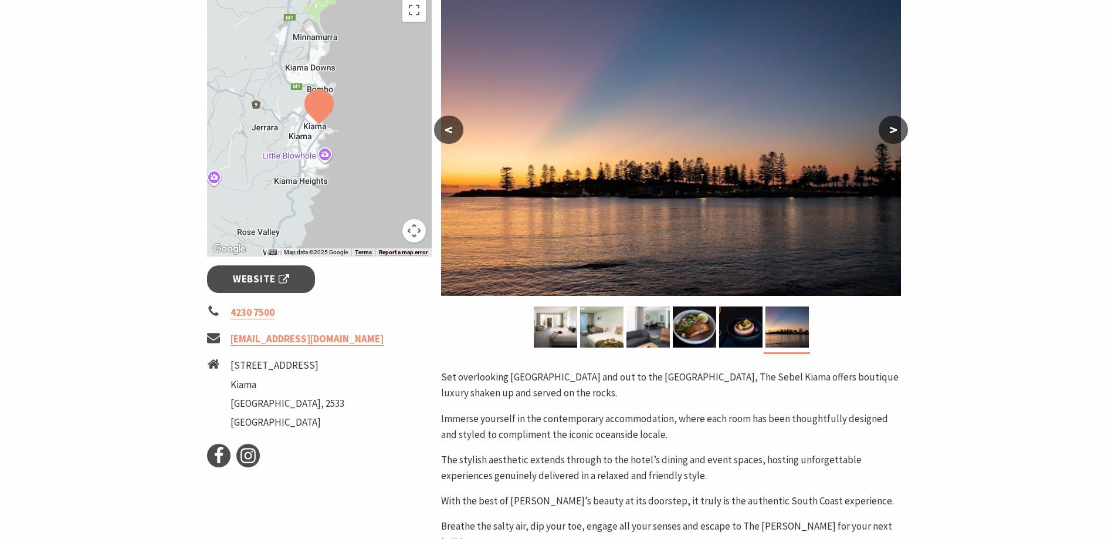
click at [893, 126] on button ">" at bounding box center [893, 130] width 29 height 28
click at [447, 125] on button "<" at bounding box center [448, 130] width 29 height 28
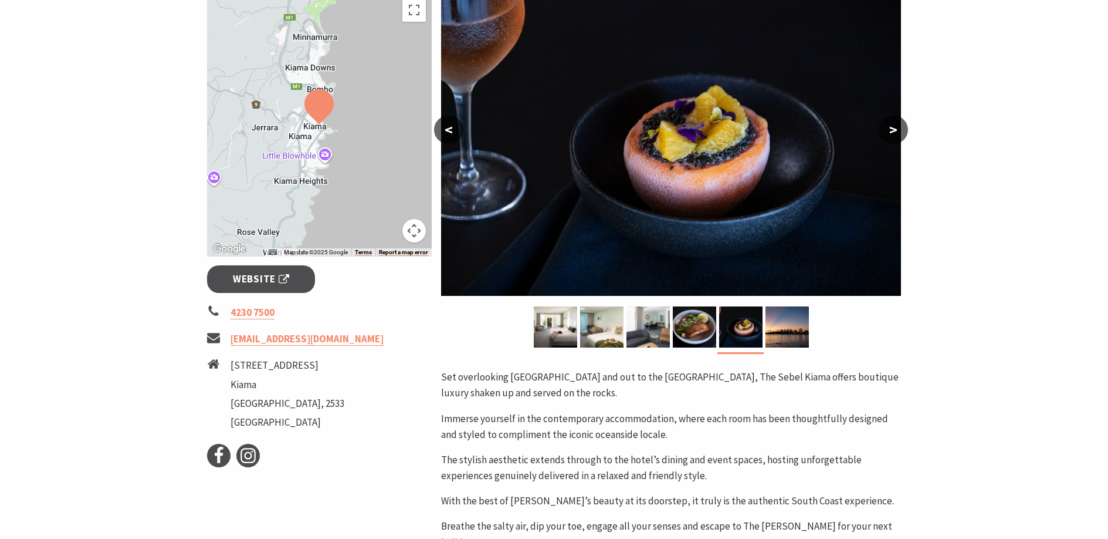
click at [447, 125] on button "<" at bounding box center [448, 130] width 29 height 28
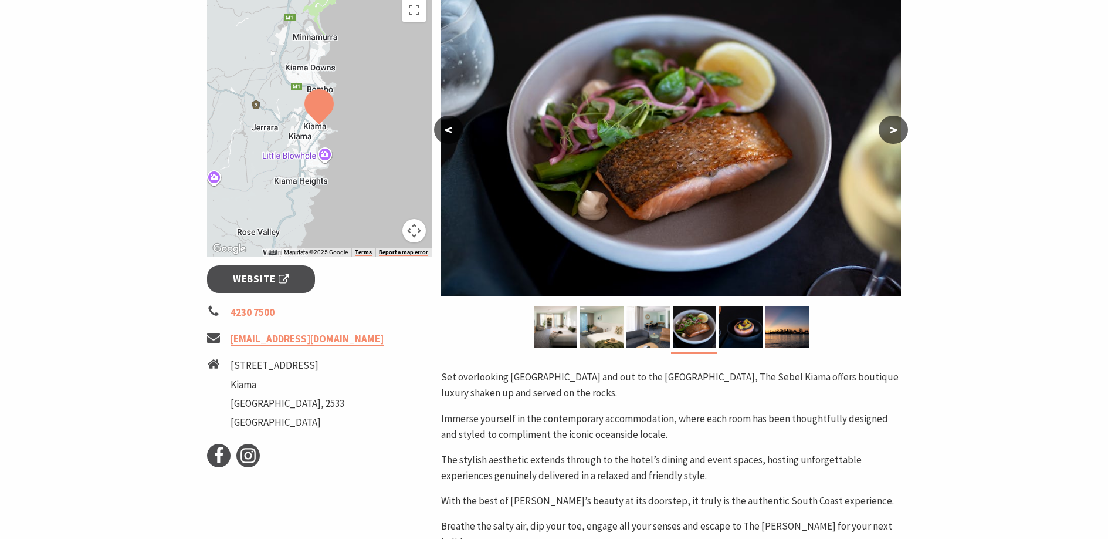
click at [447, 125] on button "<" at bounding box center [448, 130] width 29 height 28
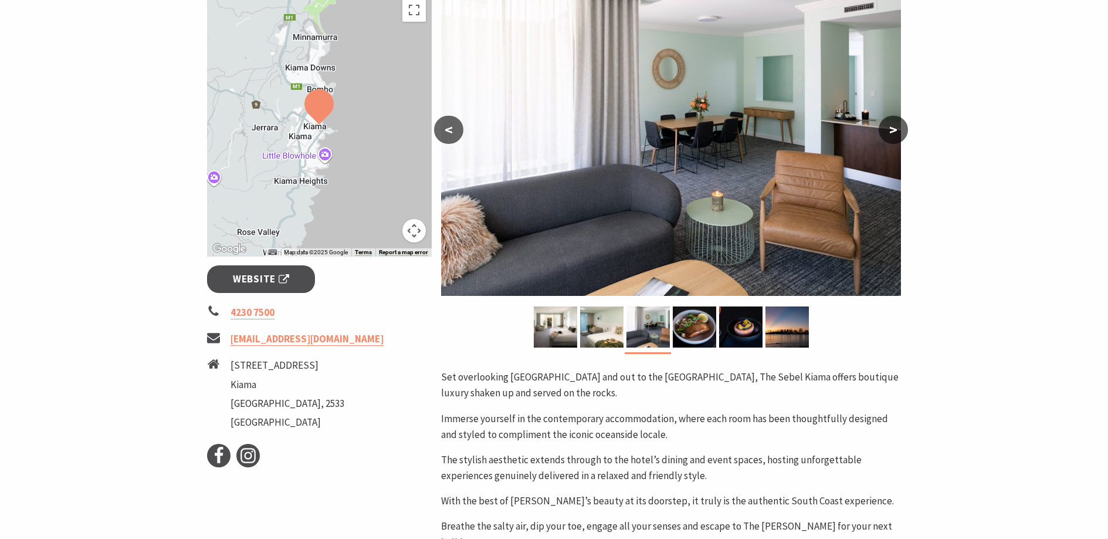
click at [447, 125] on button "<" at bounding box center [448, 130] width 29 height 28
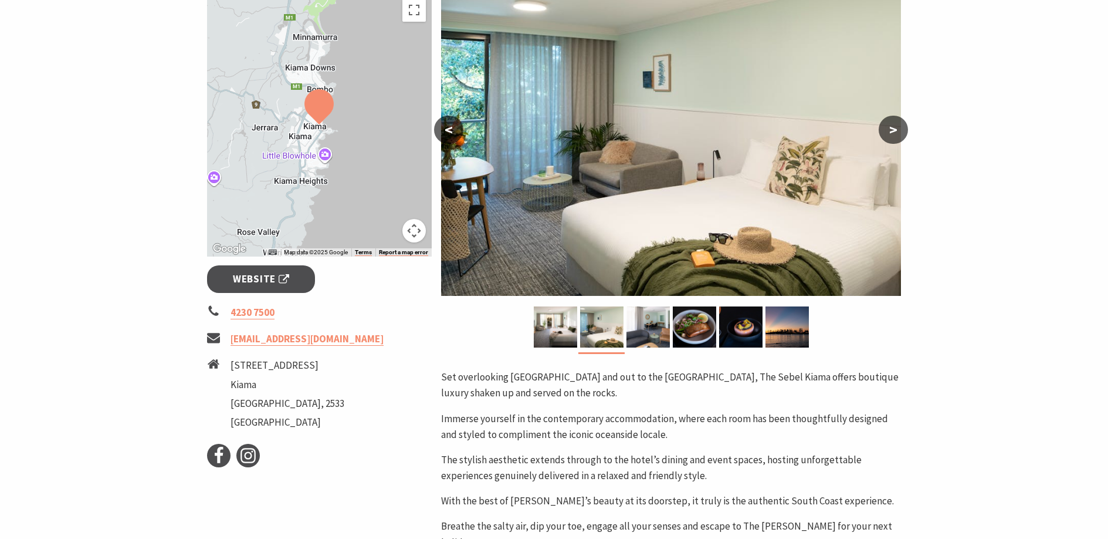
click at [447, 125] on button "<" at bounding box center [448, 130] width 29 height 28
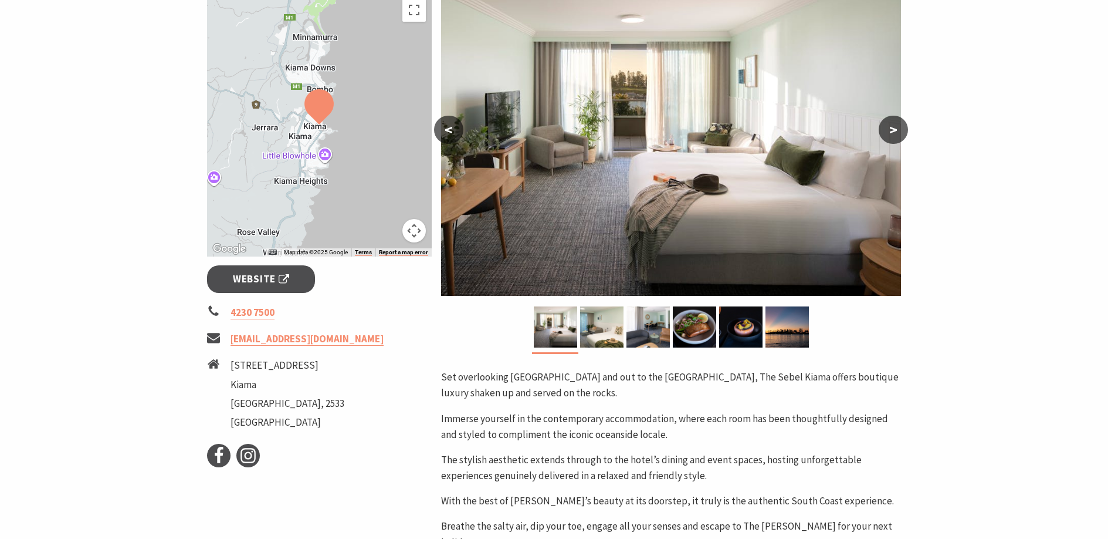
click at [447, 125] on button "<" at bounding box center [448, 130] width 29 height 28
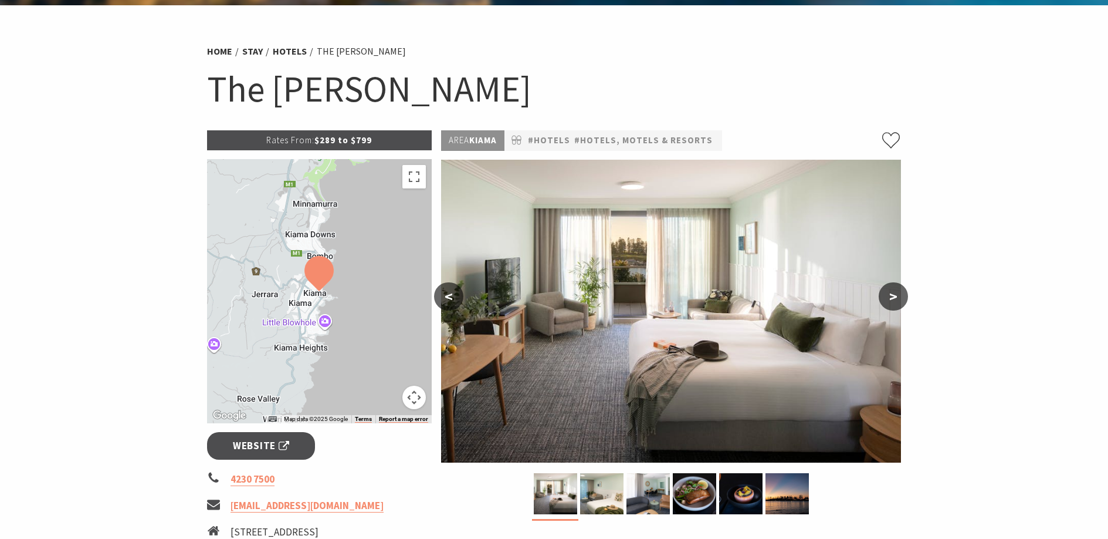
scroll to position [0, 0]
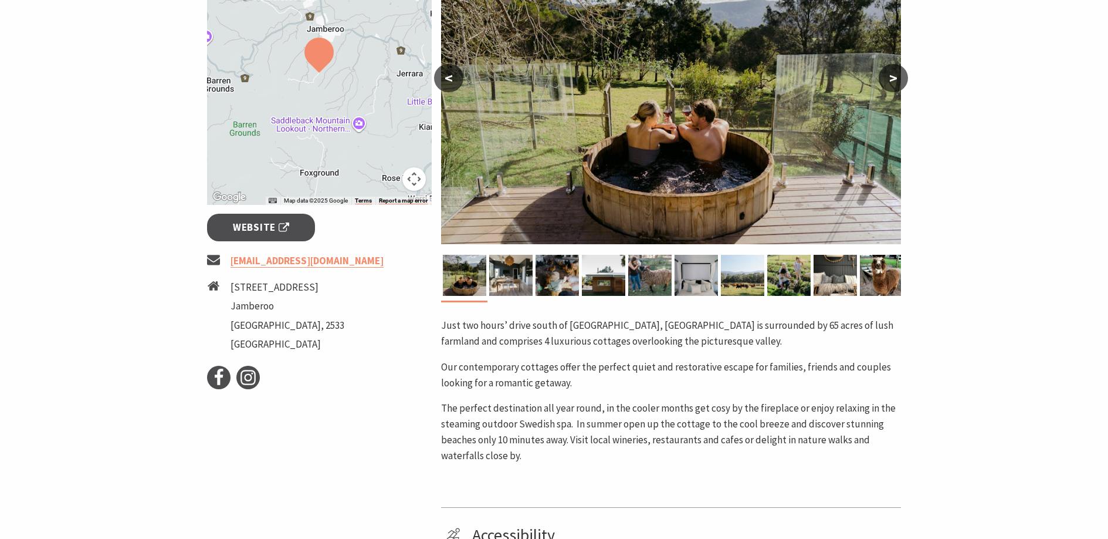
scroll to position [274, 0]
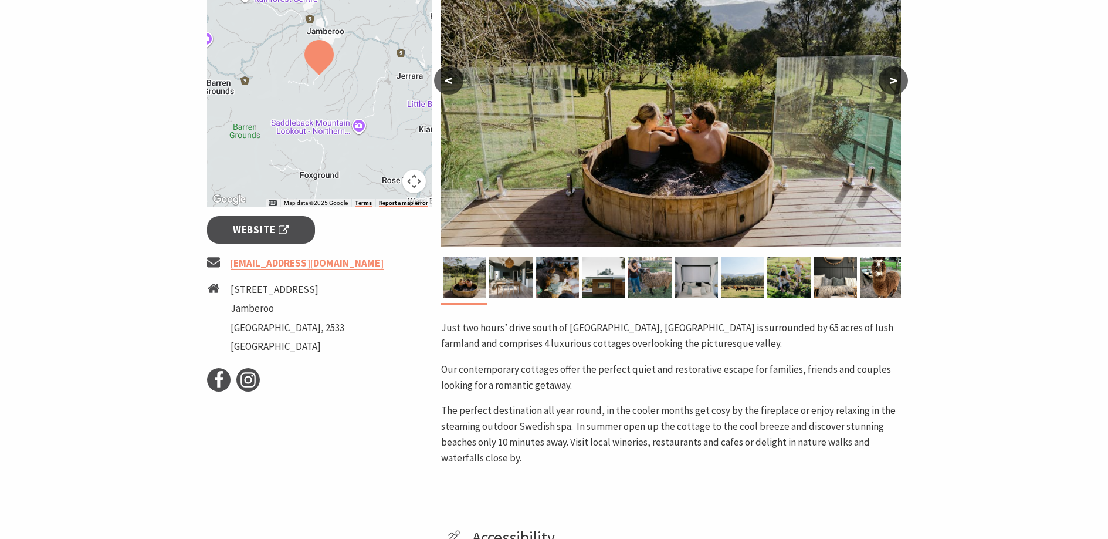
click at [891, 79] on button ">" at bounding box center [893, 80] width 29 height 28
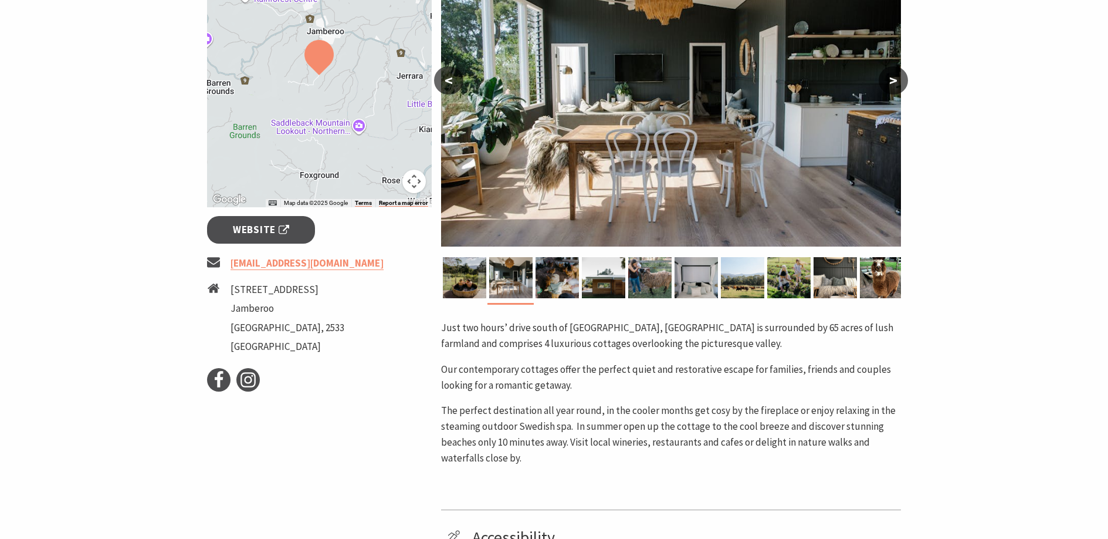
click at [891, 79] on button ">" at bounding box center [893, 80] width 29 height 28
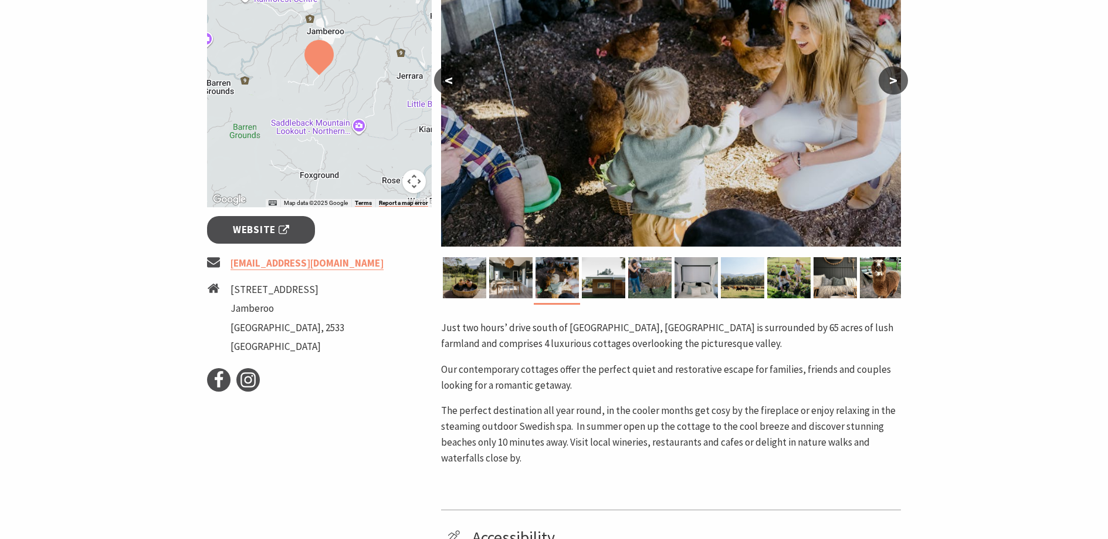
click at [891, 79] on button ">" at bounding box center [893, 80] width 29 height 28
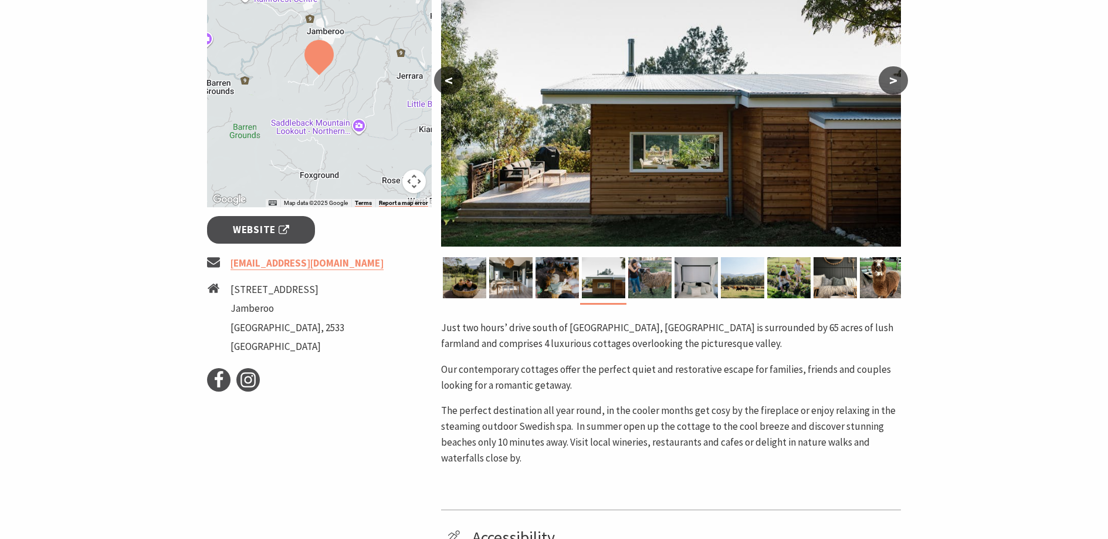
click at [890, 77] on button ">" at bounding box center [893, 80] width 29 height 28
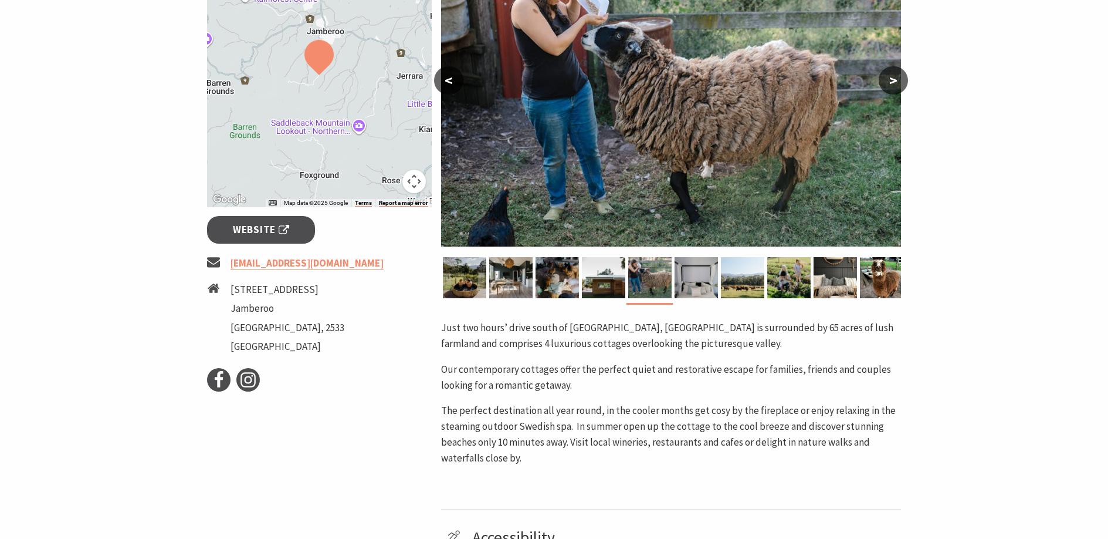
click at [890, 77] on button ">" at bounding box center [893, 80] width 29 height 28
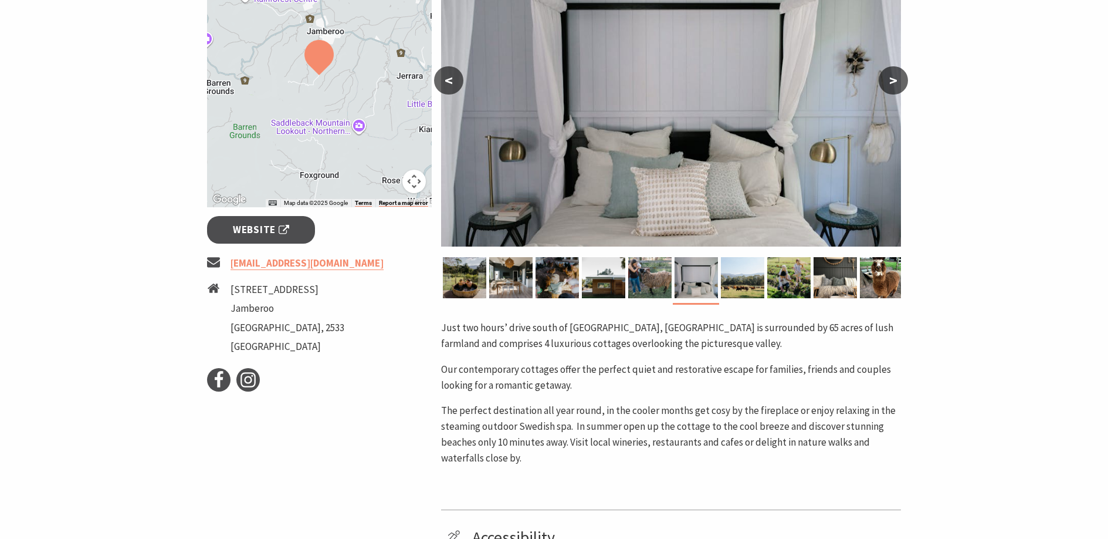
click at [890, 77] on button ">" at bounding box center [893, 80] width 29 height 28
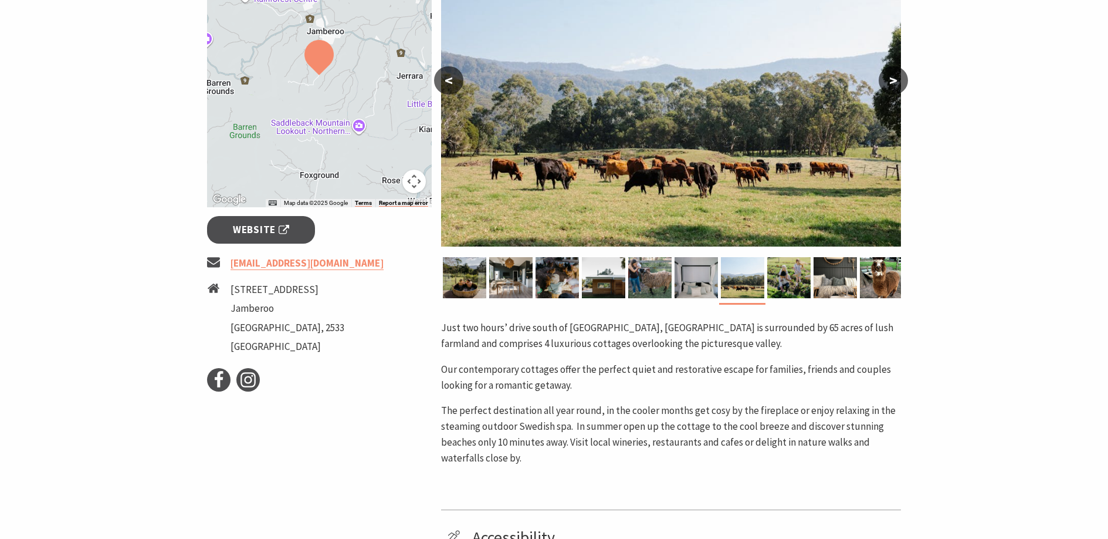
click at [890, 77] on button ">" at bounding box center [893, 80] width 29 height 28
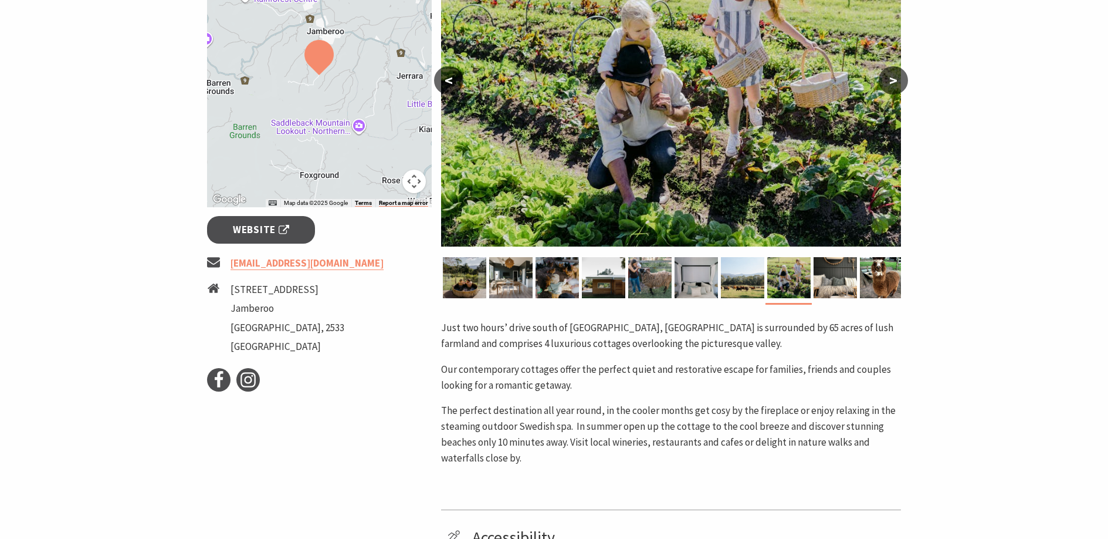
click at [890, 77] on button ">" at bounding box center [893, 80] width 29 height 28
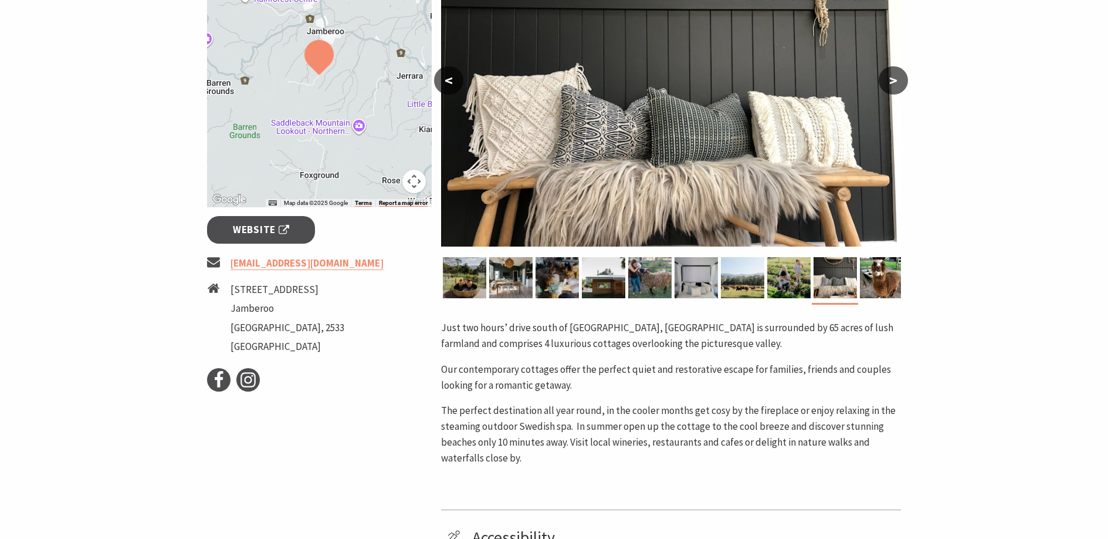
click at [890, 77] on button ">" at bounding box center [893, 80] width 29 height 28
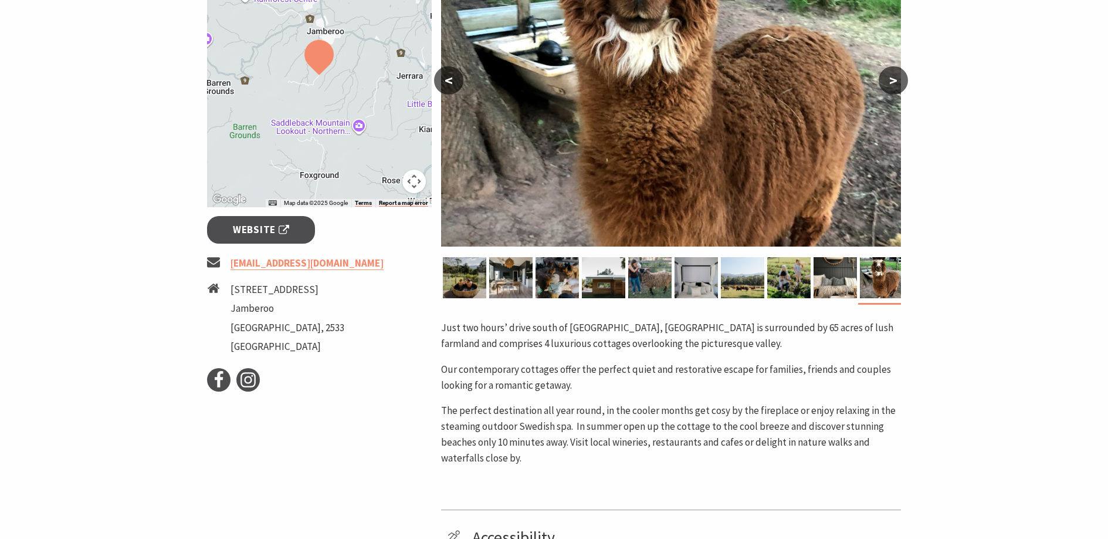
click at [890, 77] on button ">" at bounding box center [893, 80] width 29 height 28
click at [892, 75] on button ">" at bounding box center [893, 80] width 29 height 28
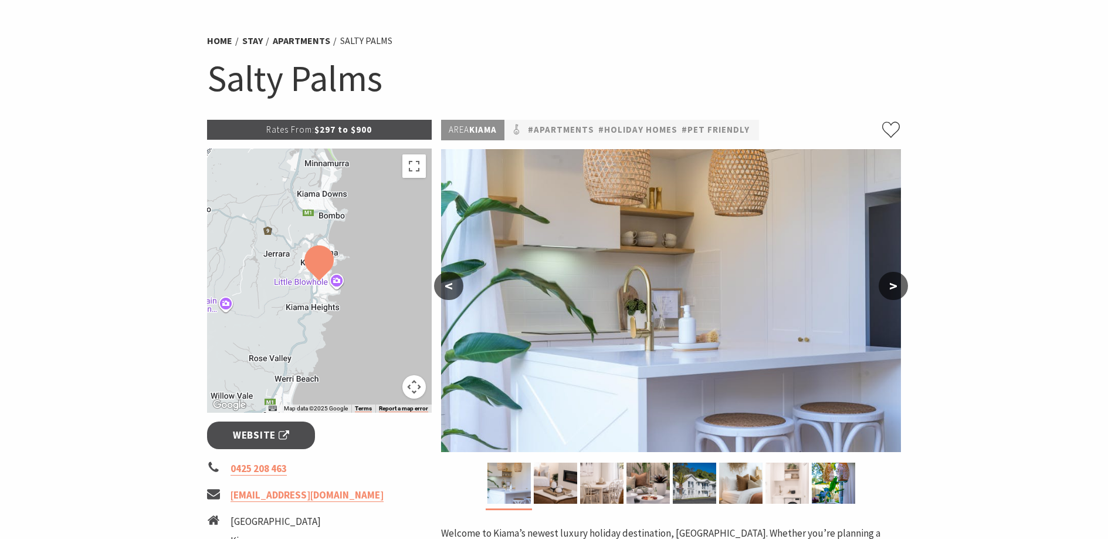
scroll to position [9, 0]
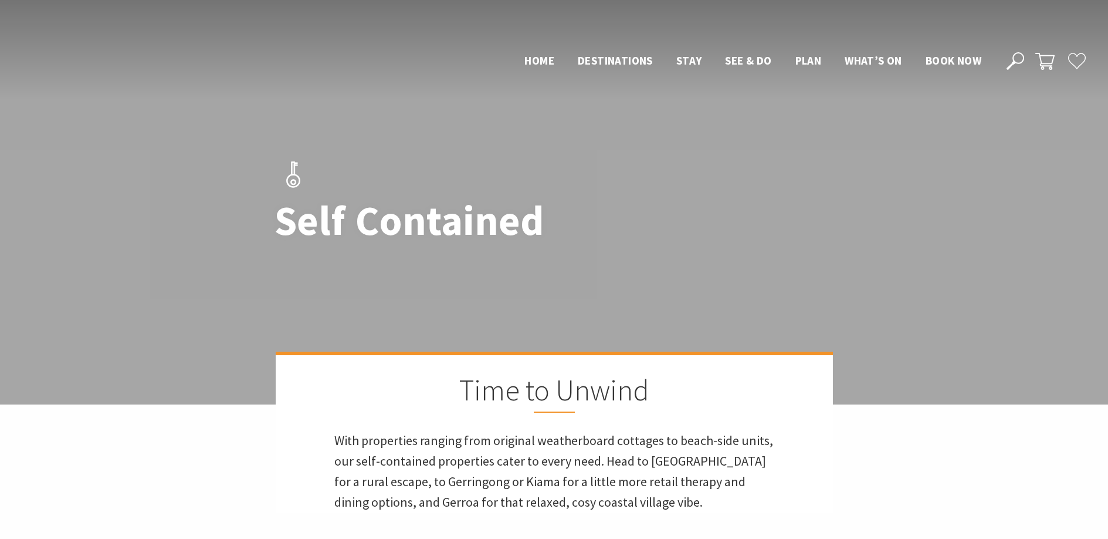
scroll to position [1411, 0]
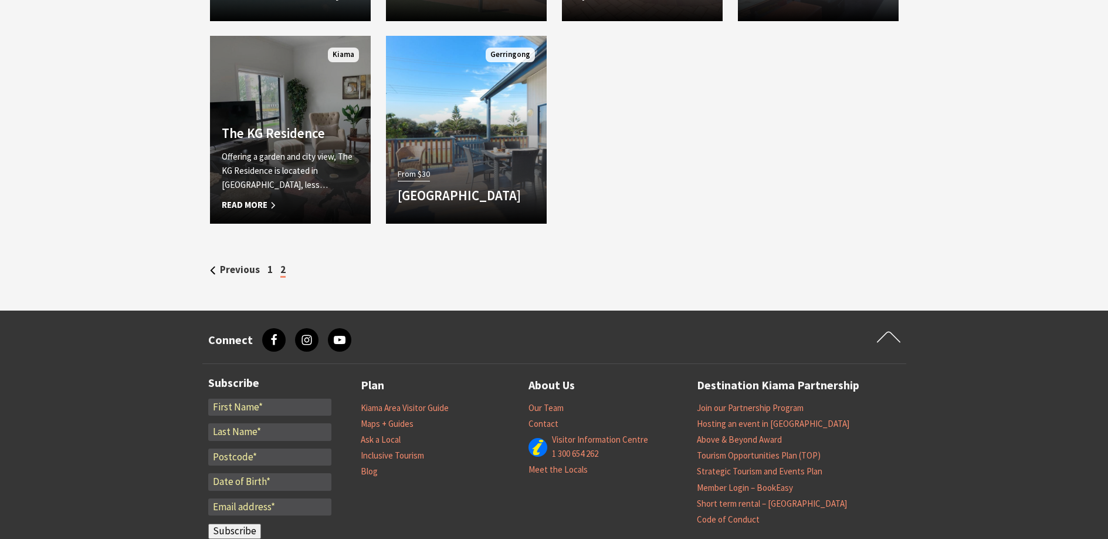
click at [302, 153] on p "Offering a garden and city view, The KG Residence is located in Kiama, less…" at bounding box center [290, 171] width 137 height 42
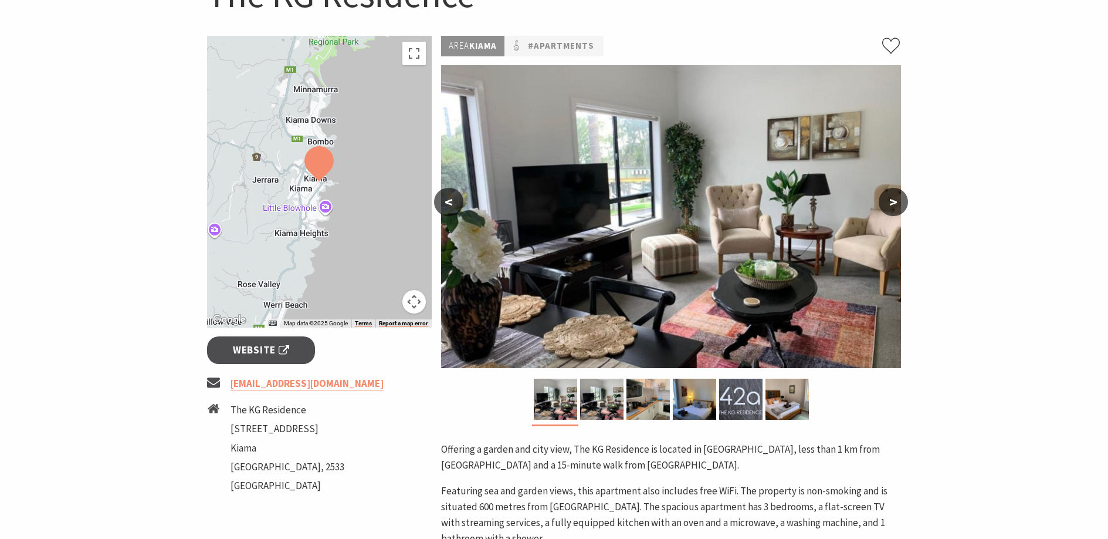
scroll to position [63, 0]
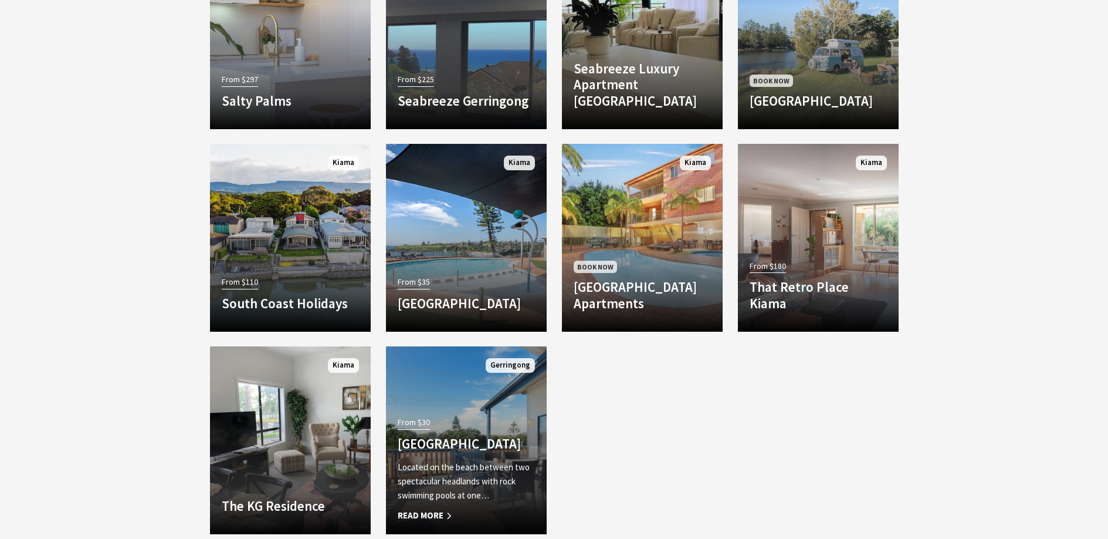
scroll to position [1084, 0]
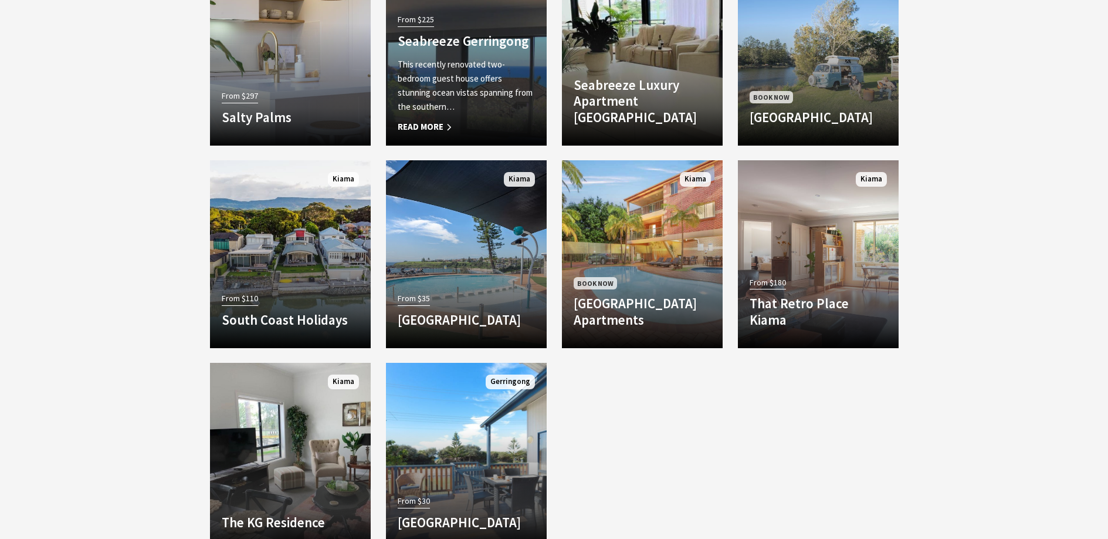
click at [486, 96] on p "This recently renovated two-bedroom guest house offers stunning ocean vistas sp…" at bounding box center [466, 86] width 137 height 56
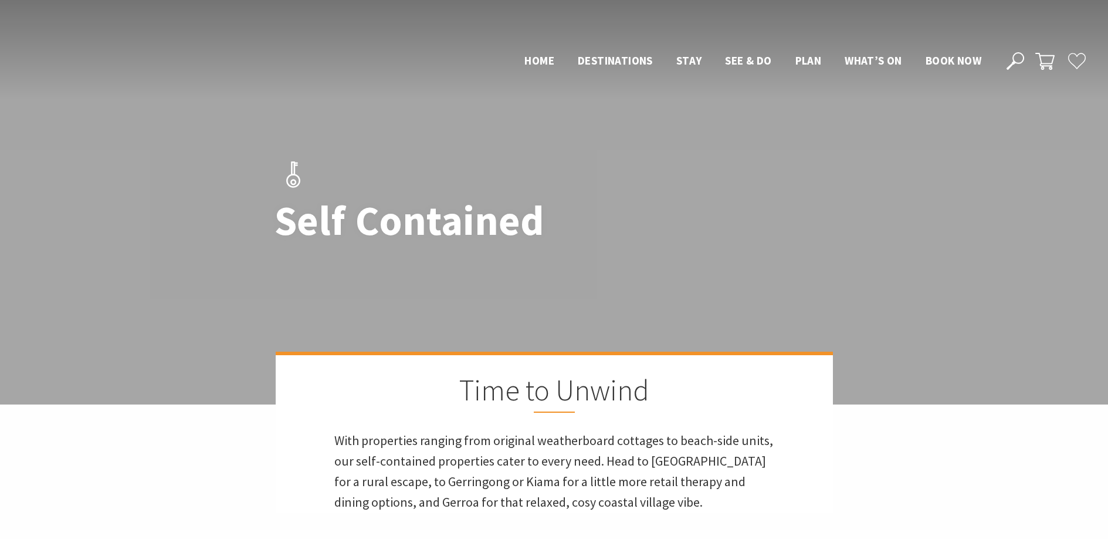
scroll to position [1084, 0]
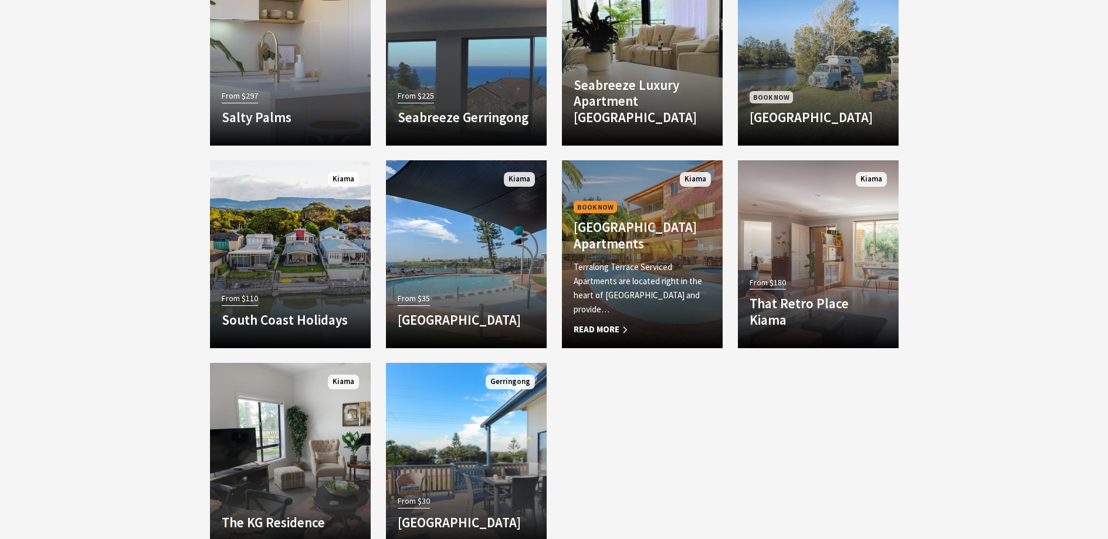
click at [655, 241] on h4 "[GEOGRAPHIC_DATA] Apartments" at bounding box center [642, 235] width 137 height 32
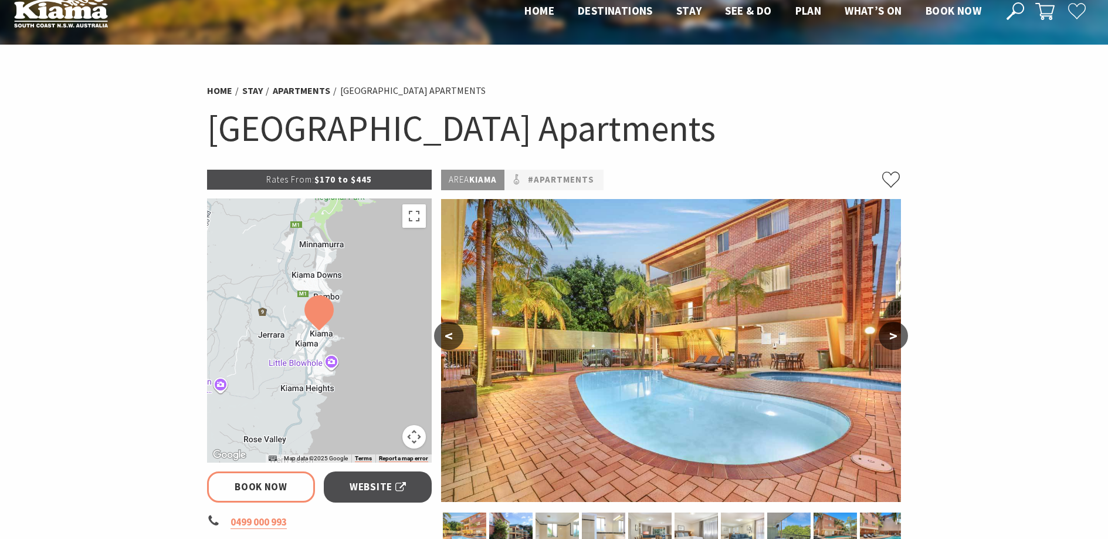
select select "3"
select select "2"
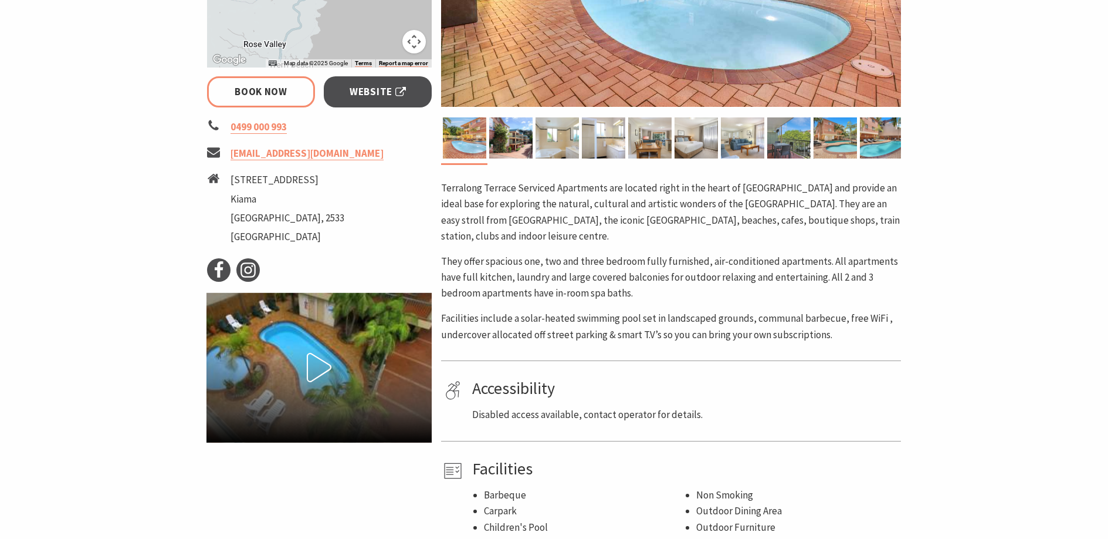
scroll to position [167, 0]
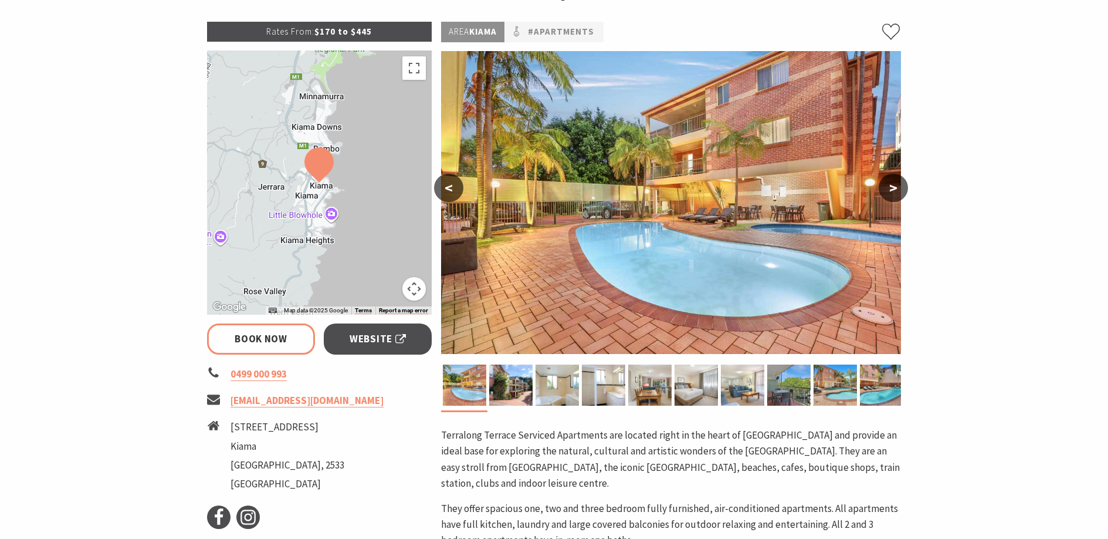
click at [891, 185] on button ">" at bounding box center [893, 188] width 29 height 28
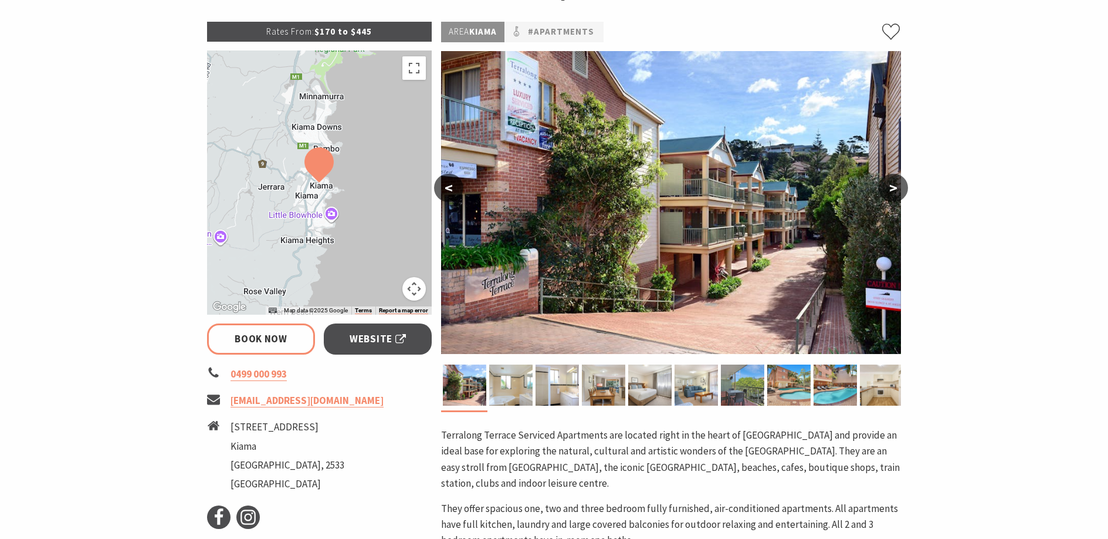
click at [891, 185] on button ">" at bounding box center [893, 188] width 29 height 28
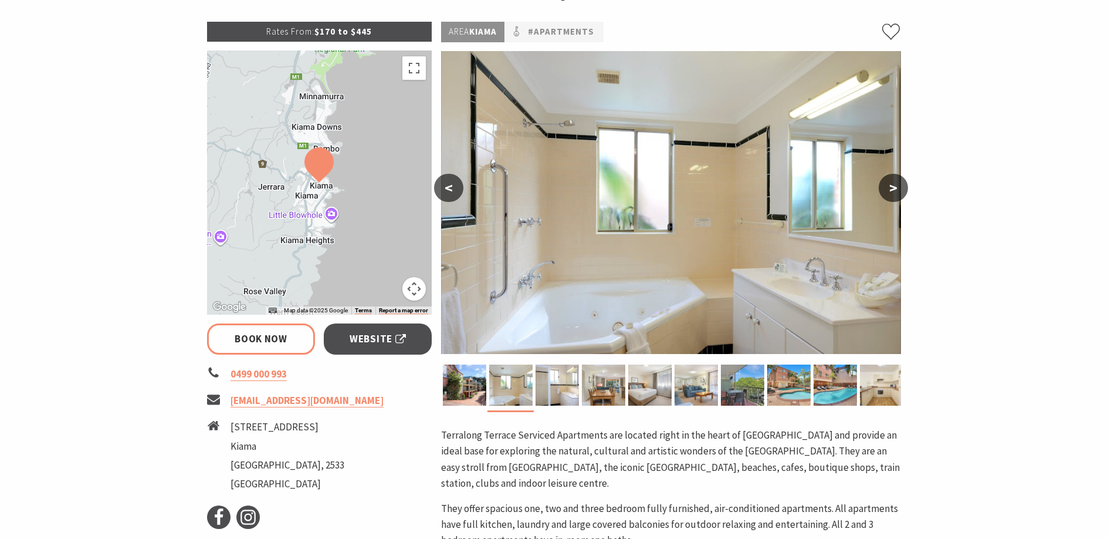
click at [891, 185] on button ">" at bounding box center [893, 188] width 29 height 28
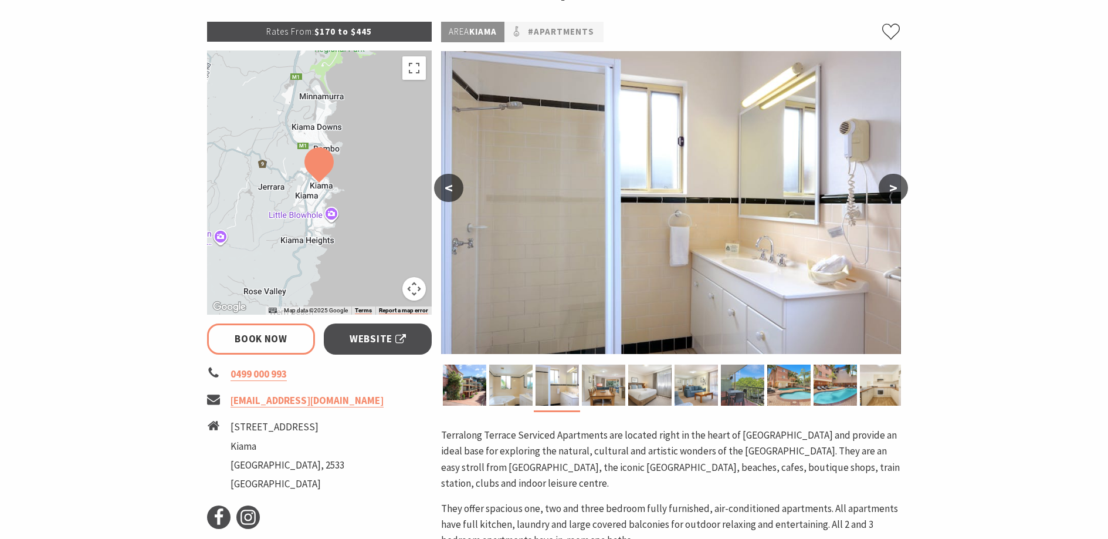
click at [891, 185] on button ">" at bounding box center [893, 188] width 29 height 28
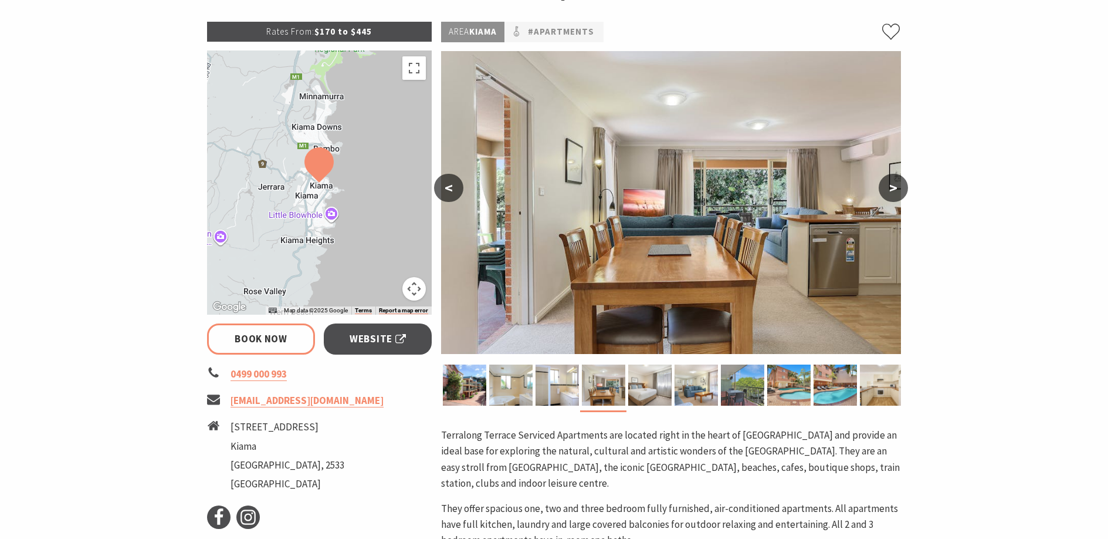
click at [891, 185] on button ">" at bounding box center [893, 188] width 29 height 28
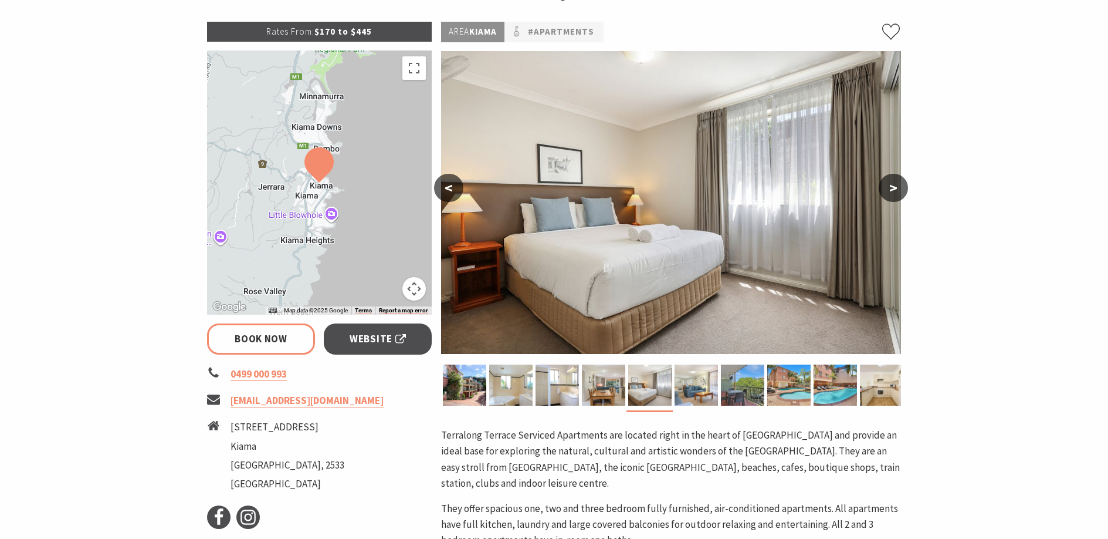
click at [891, 185] on button ">" at bounding box center [893, 188] width 29 height 28
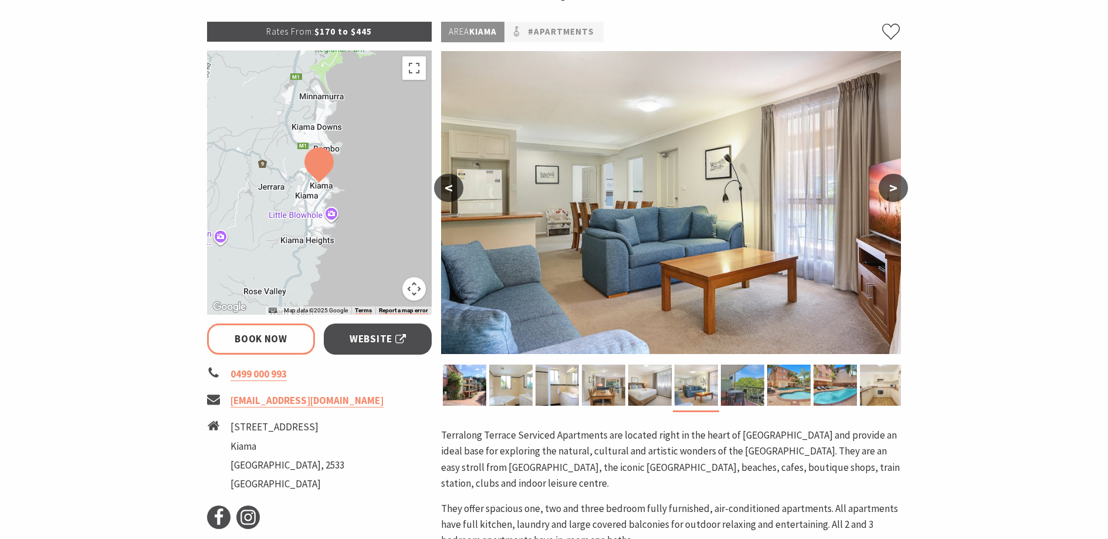
click at [891, 185] on button ">" at bounding box center [893, 188] width 29 height 28
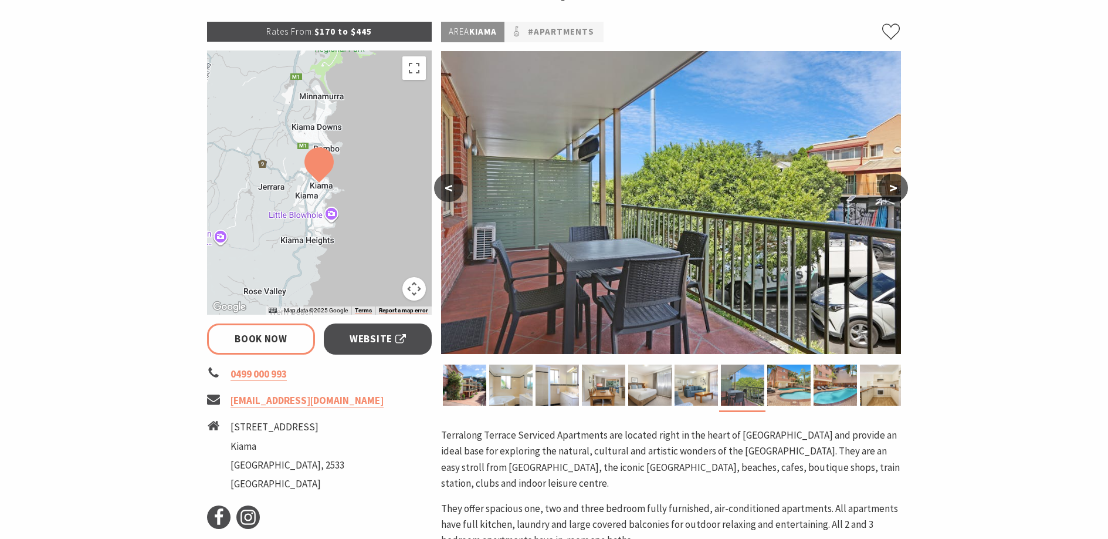
click at [891, 185] on button ">" at bounding box center [893, 188] width 29 height 28
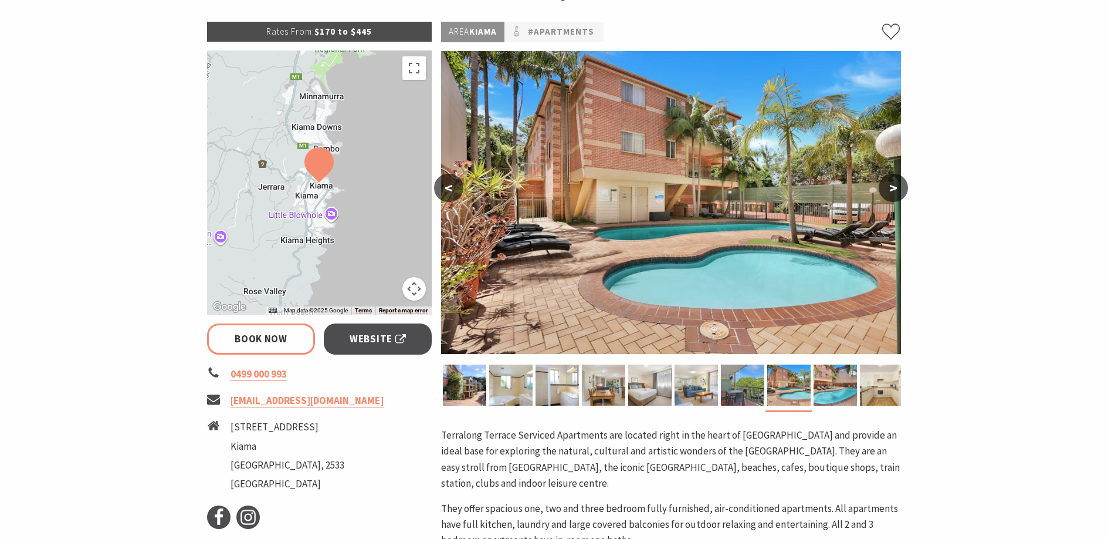
click at [891, 185] on button ">" at bounding box center [893, 188] width 29 height 28
